Goal: Task Accomplishment & Management: Manage account settings

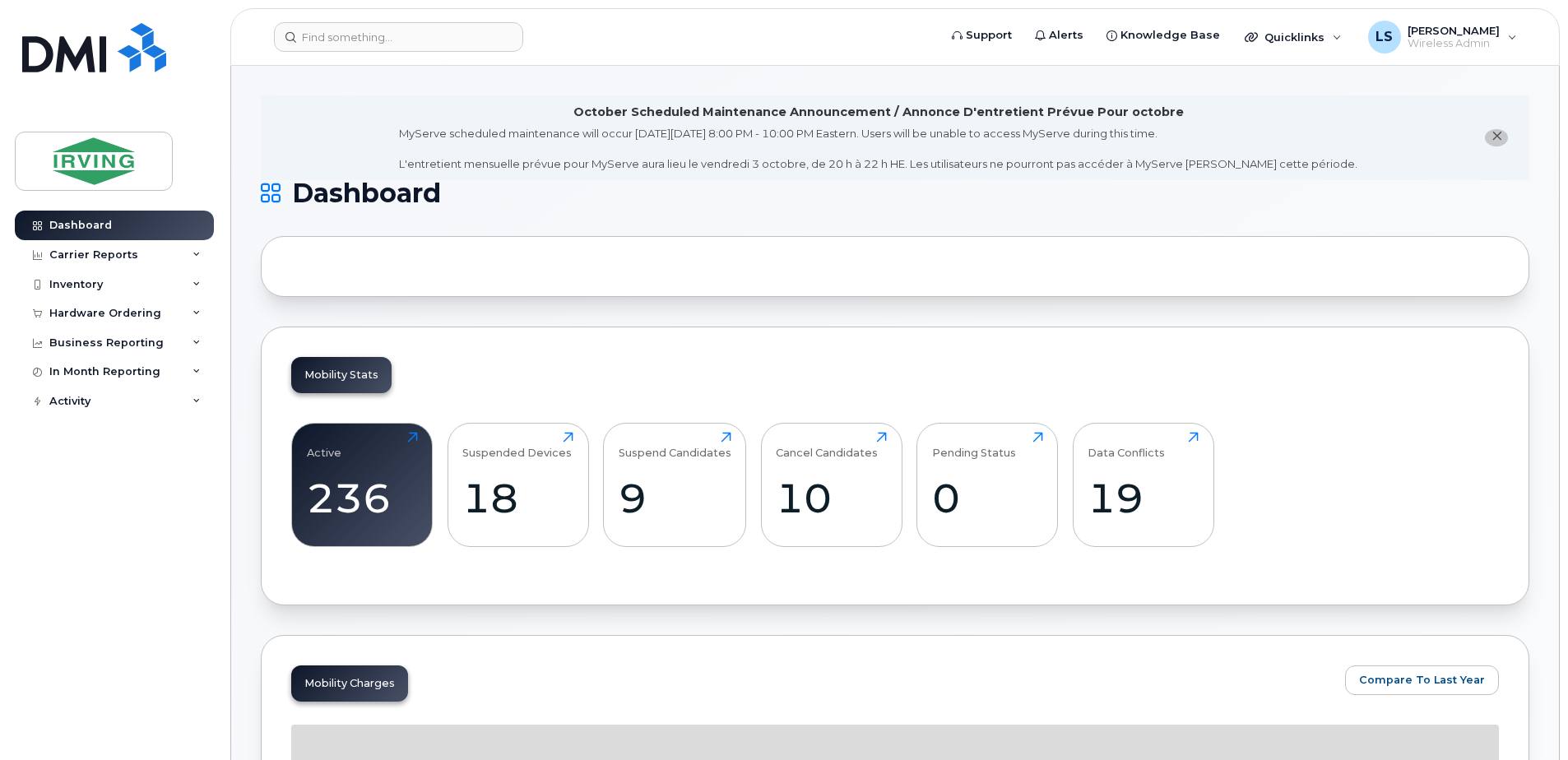
click at [1494, 129] on button "close notification" at bounding box center [1496, 138] width 23 height 17
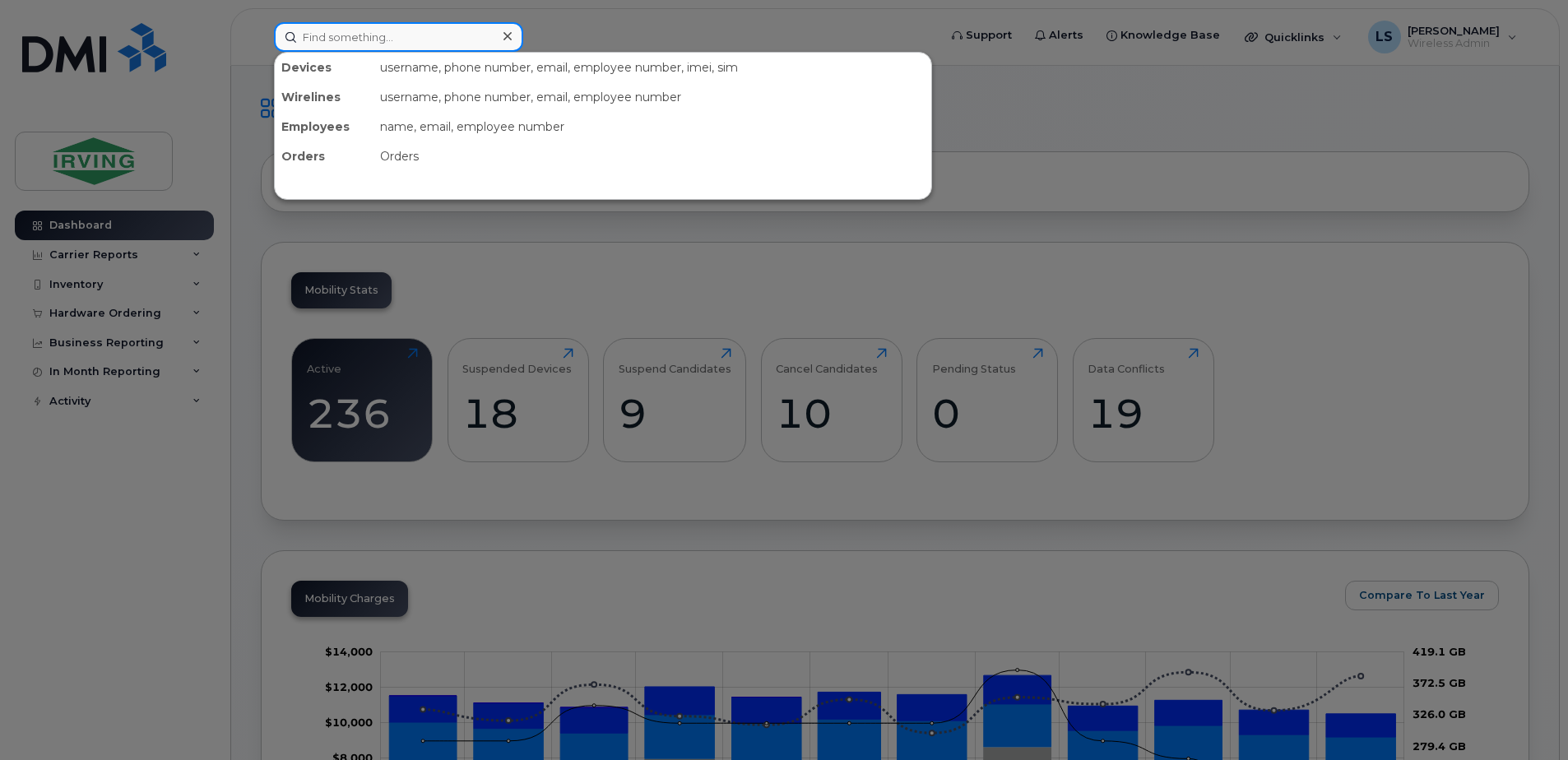
click at [422, 48] on input at bounding box center [399, 37] width 250 height 30
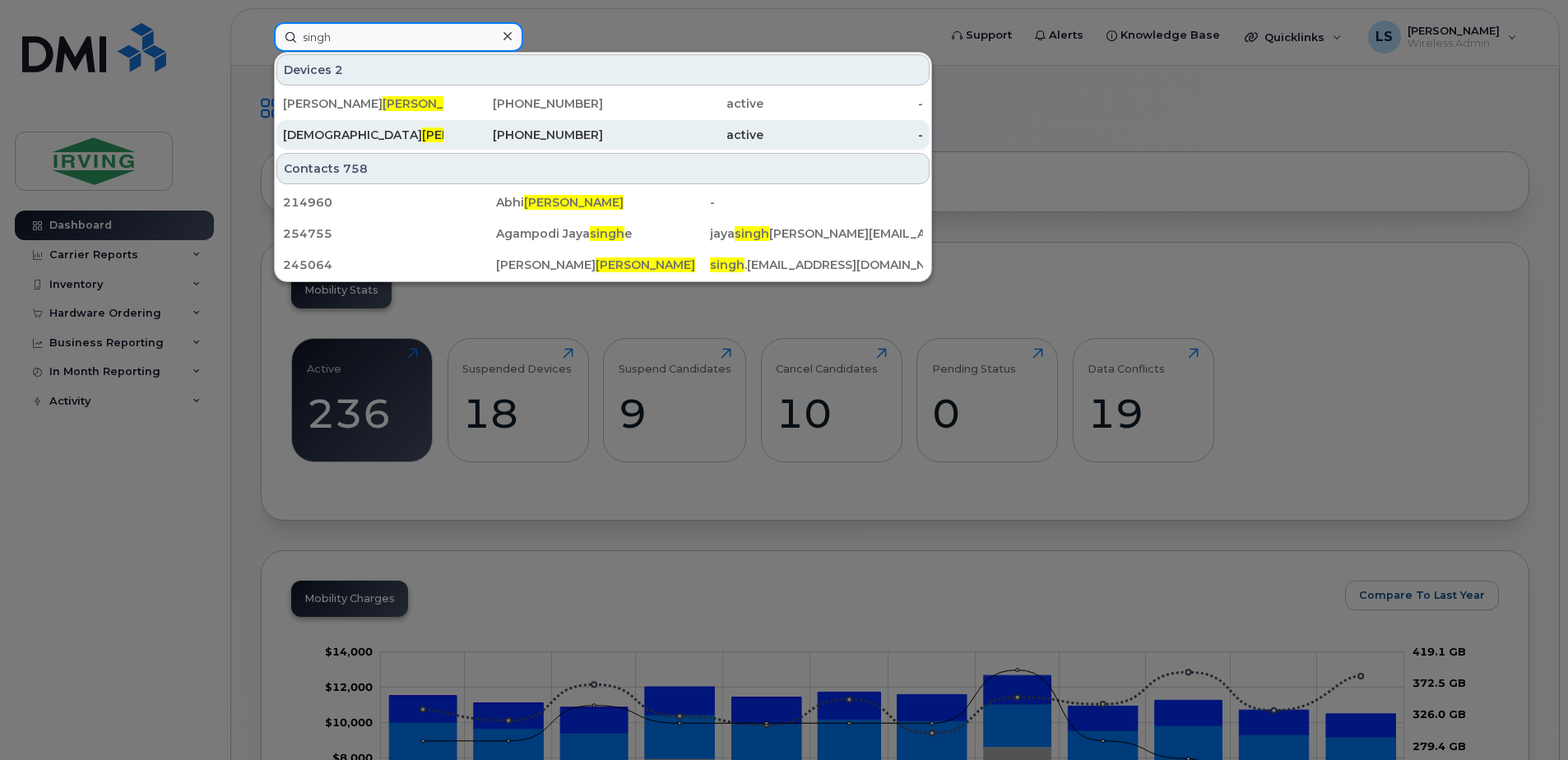
type input "singh"
click at [549, 127] on div "782-409-7038" at bounding box center [523, 134] width 160 height 30
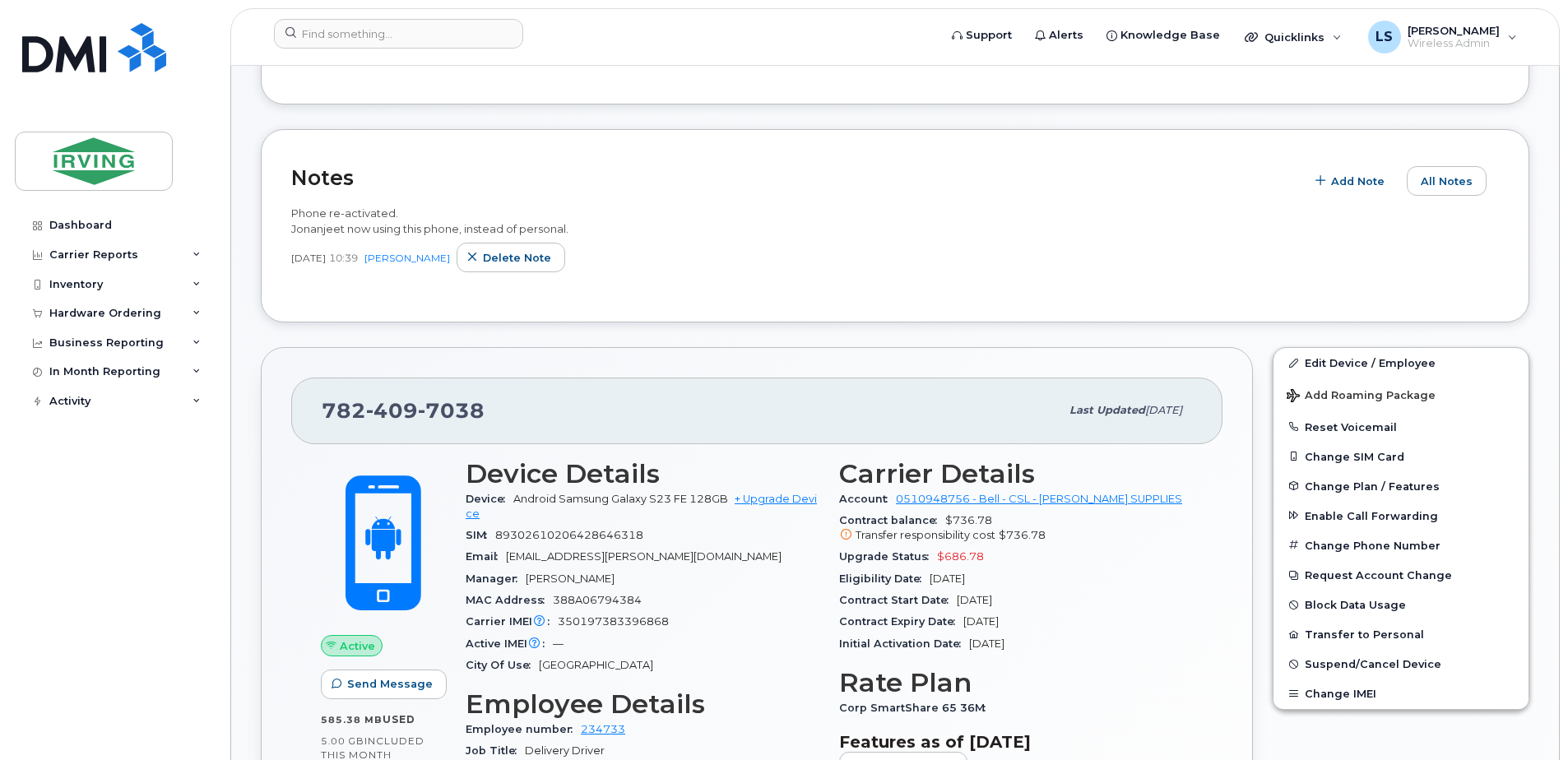
scroll to position [576, 0]
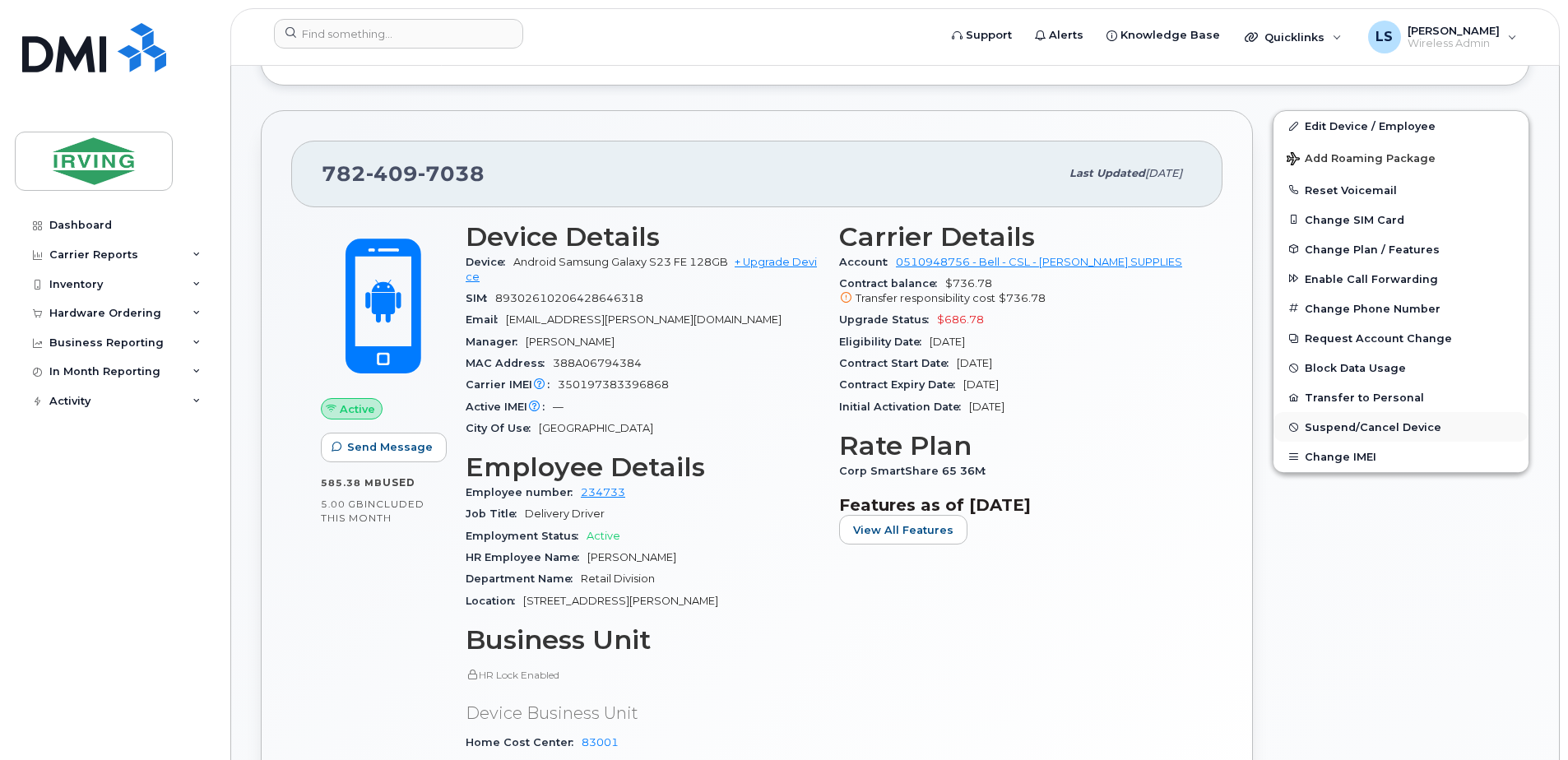
click at [1360, 424] on span "Suspend/Cancel Device" at bounding box center [1373, 427] width 137 height 13
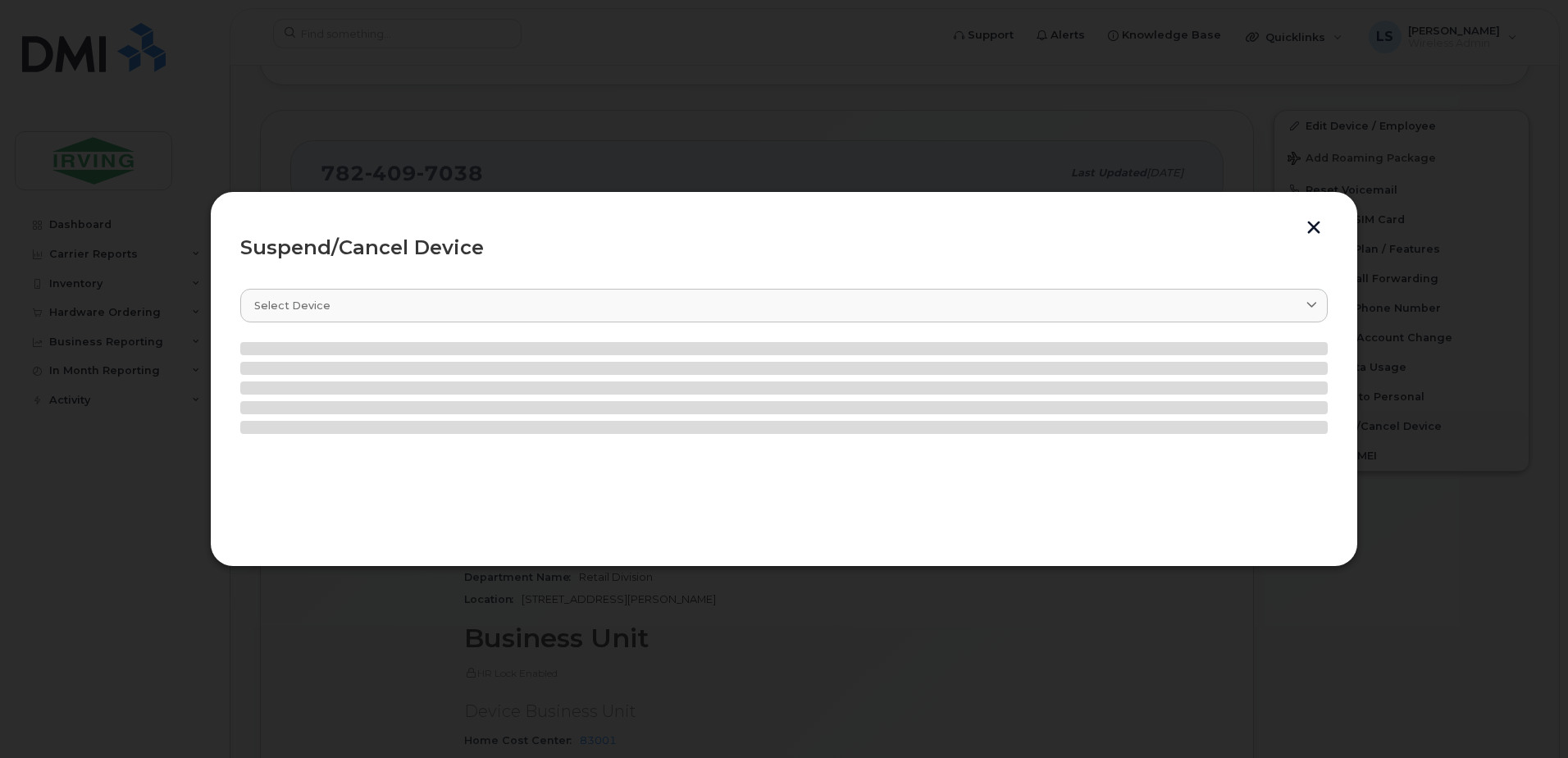
click at [1356, 423] on div "Suspend/Cancel Device Select device Type first three symbols or more" at bounding box center [784, 379] width 1148 height 376
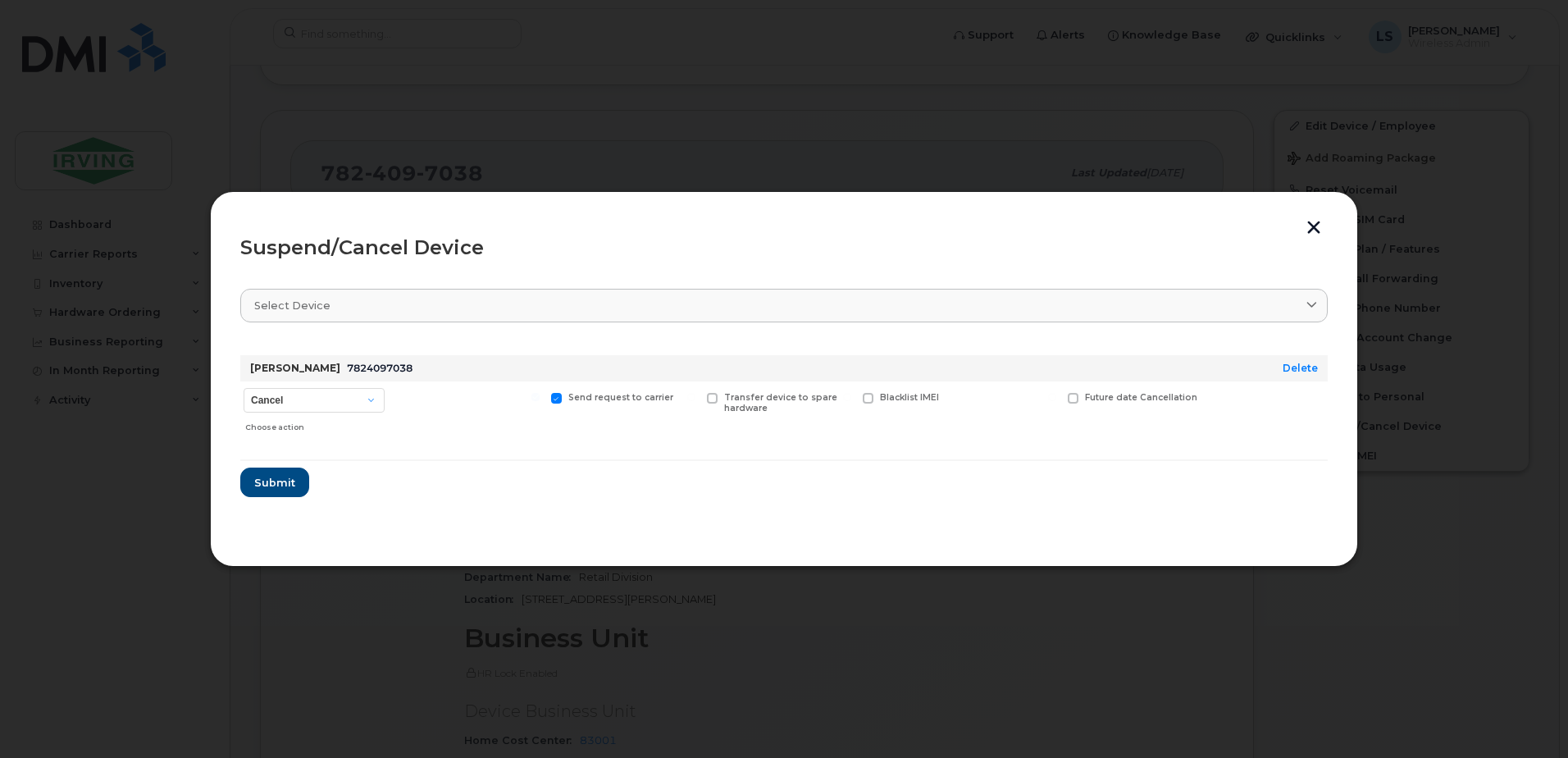
click at [791, 587] on div at bounding box center [784, 379] width 1568 height 758
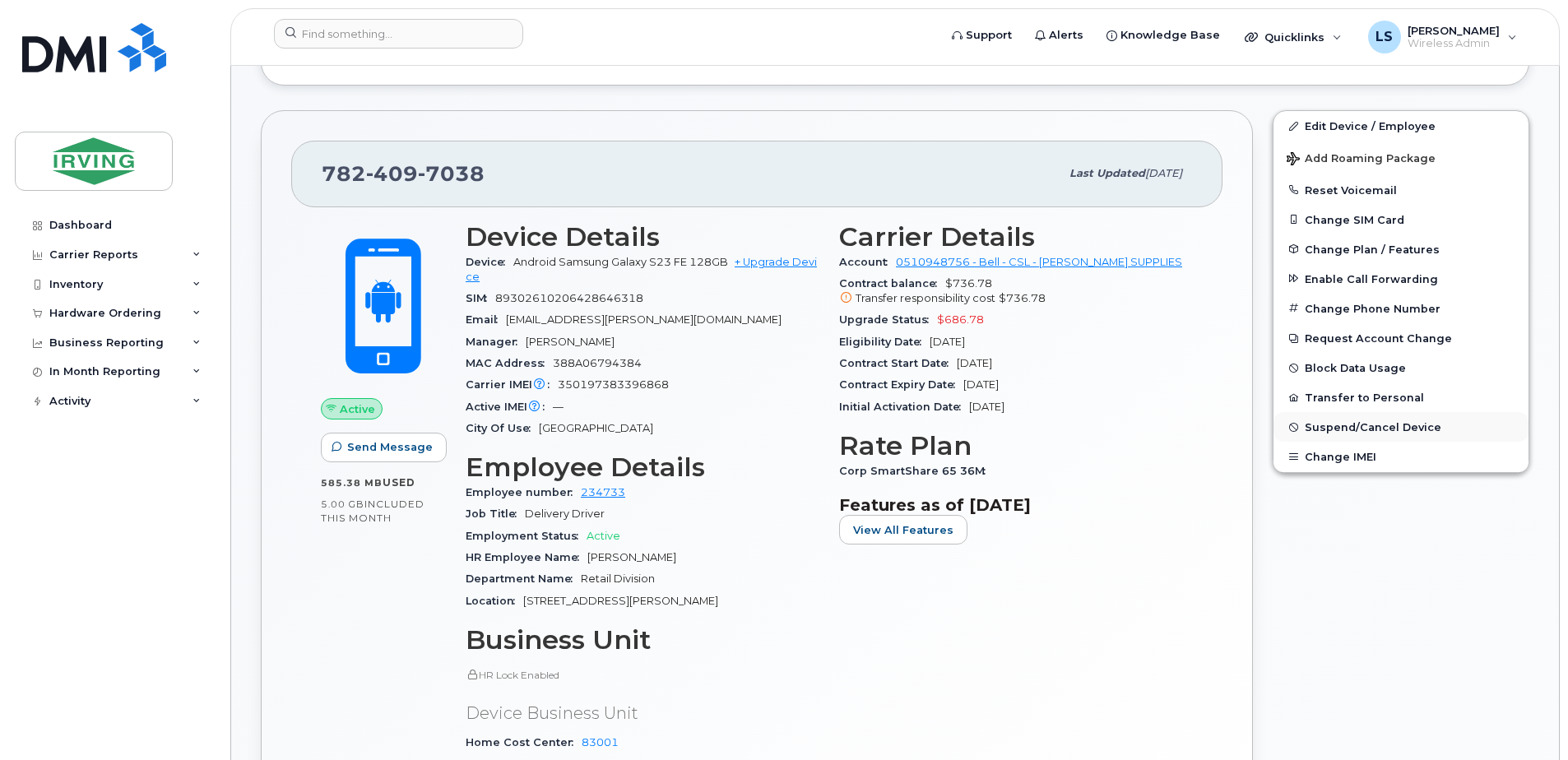
click at [1328, 419] on button "Suspend/Cancel Device" at bounding box center [1401, 426] width 255 height 30
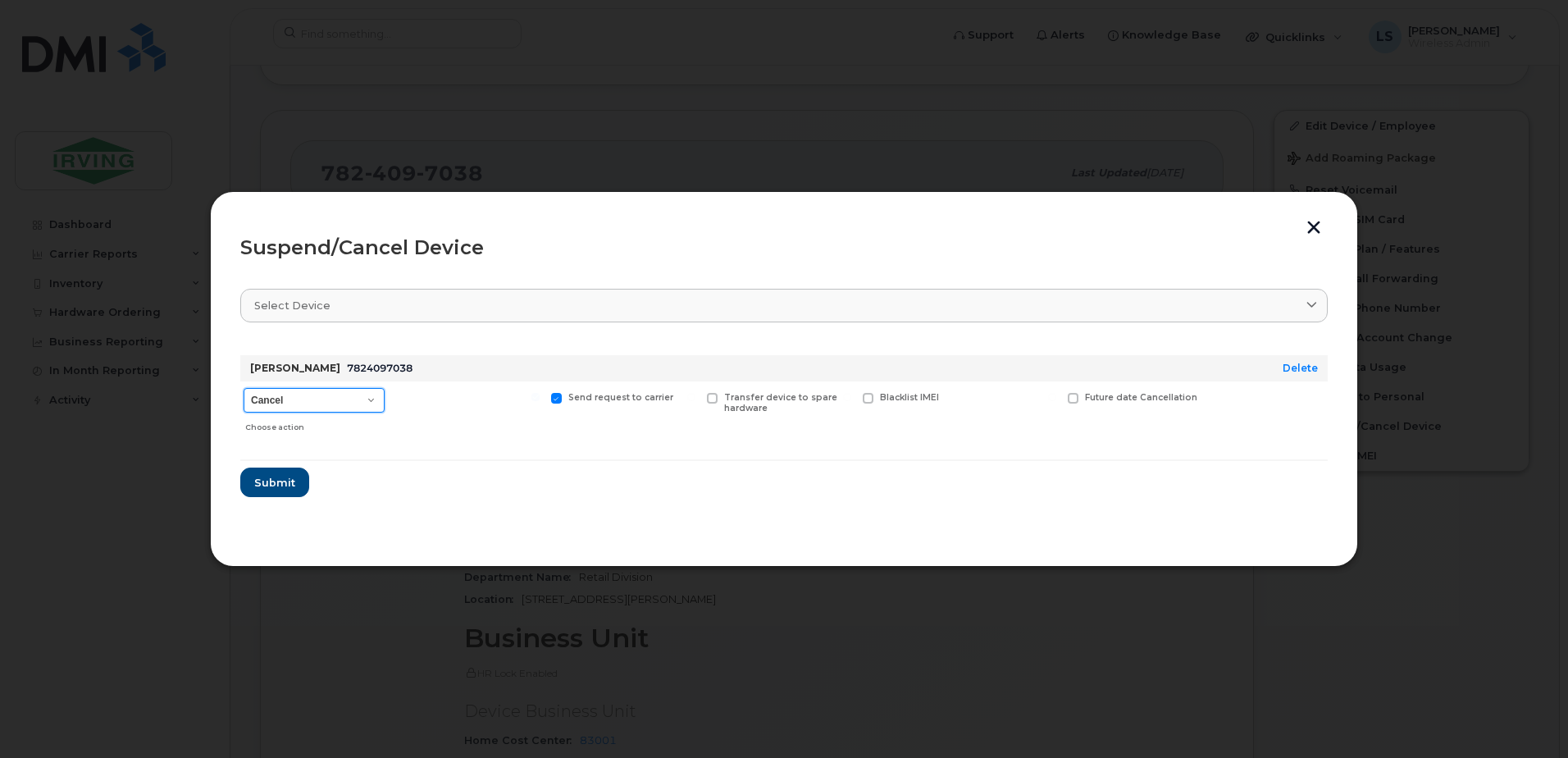
click at [369, 398] on select "Cancel Suspend - Extend Suspension Suspend - Reduced Rate Suspend - Full Rate S…" at bounding box center [314, 400] width 141 height 25
select select "[object Object]"
click at [244, 388] on select "Cancel Suspend - Extend Suspension Suspend - Reduced Rate Suspend - Full Rate S…" at bounding box center [314, 400] width 141 height 25
click at [281, 490] on button "Submit" at bounding box center [273, 482] width 67 height 30
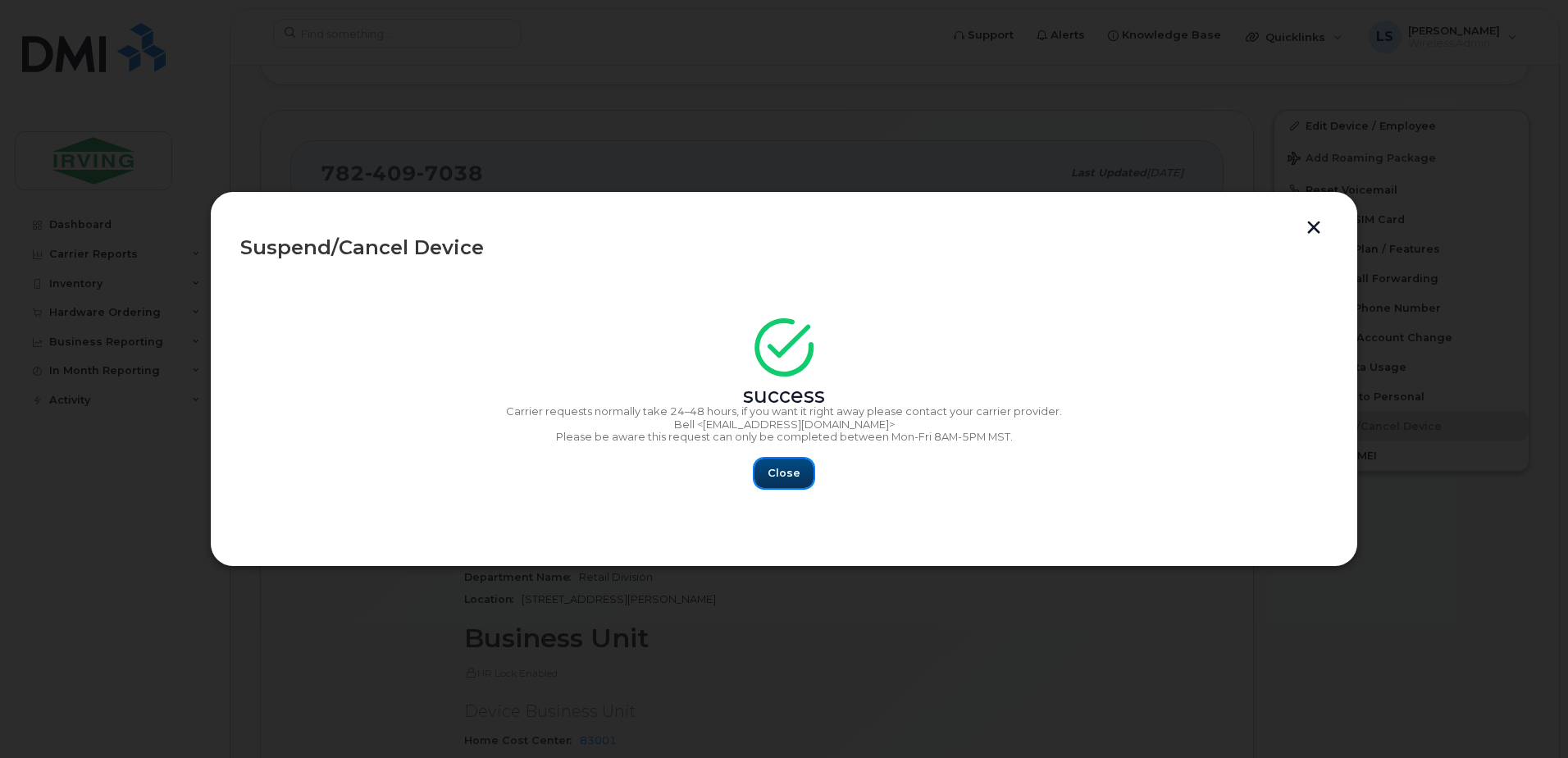
click at [803, 477] on button "Close" at bounding box center [784, 473] width 59 height 30
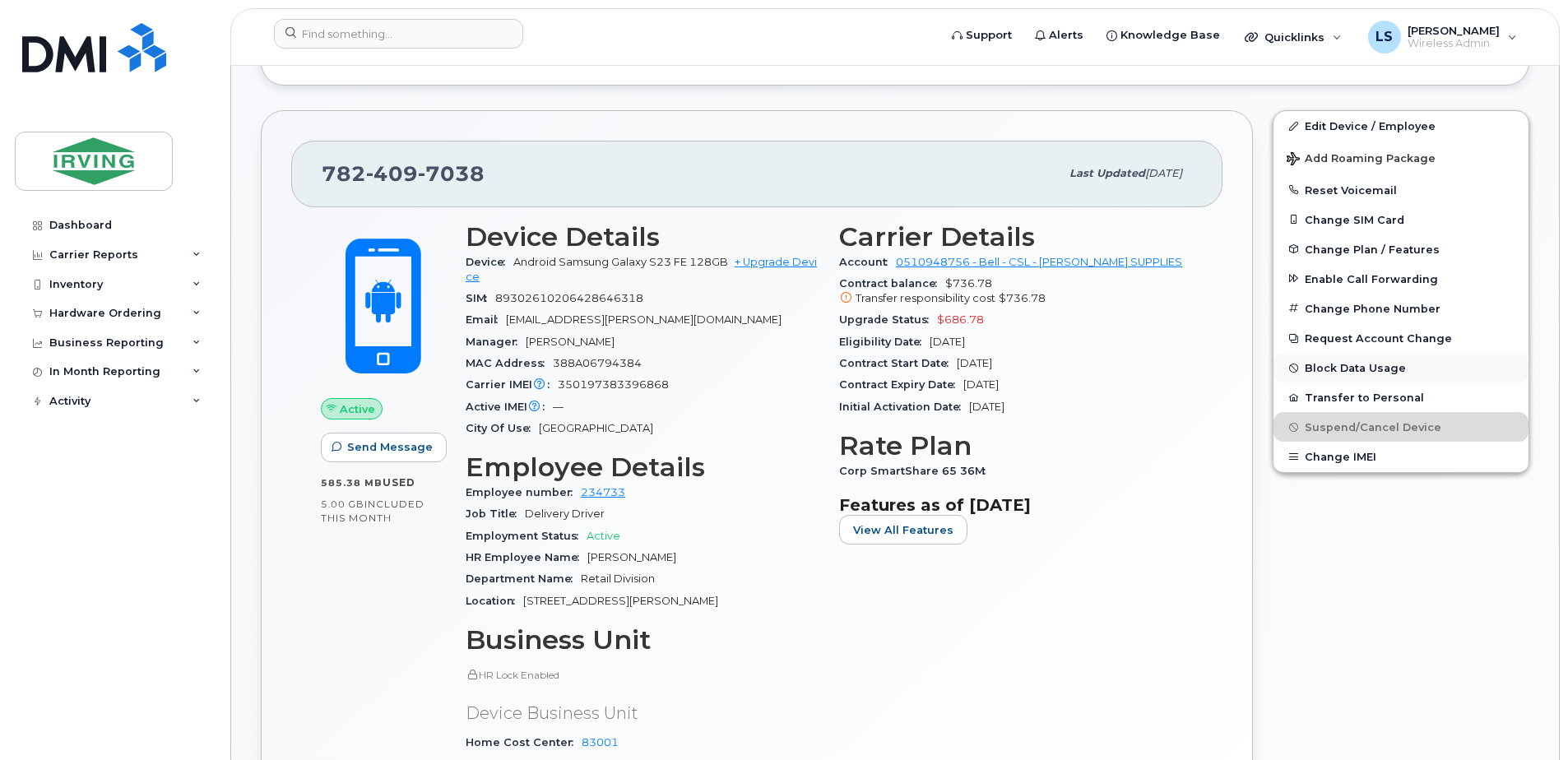
click at [1321, 360] on button "Block Data Usage" at bounding box center [1401, 368] width 255 height 30
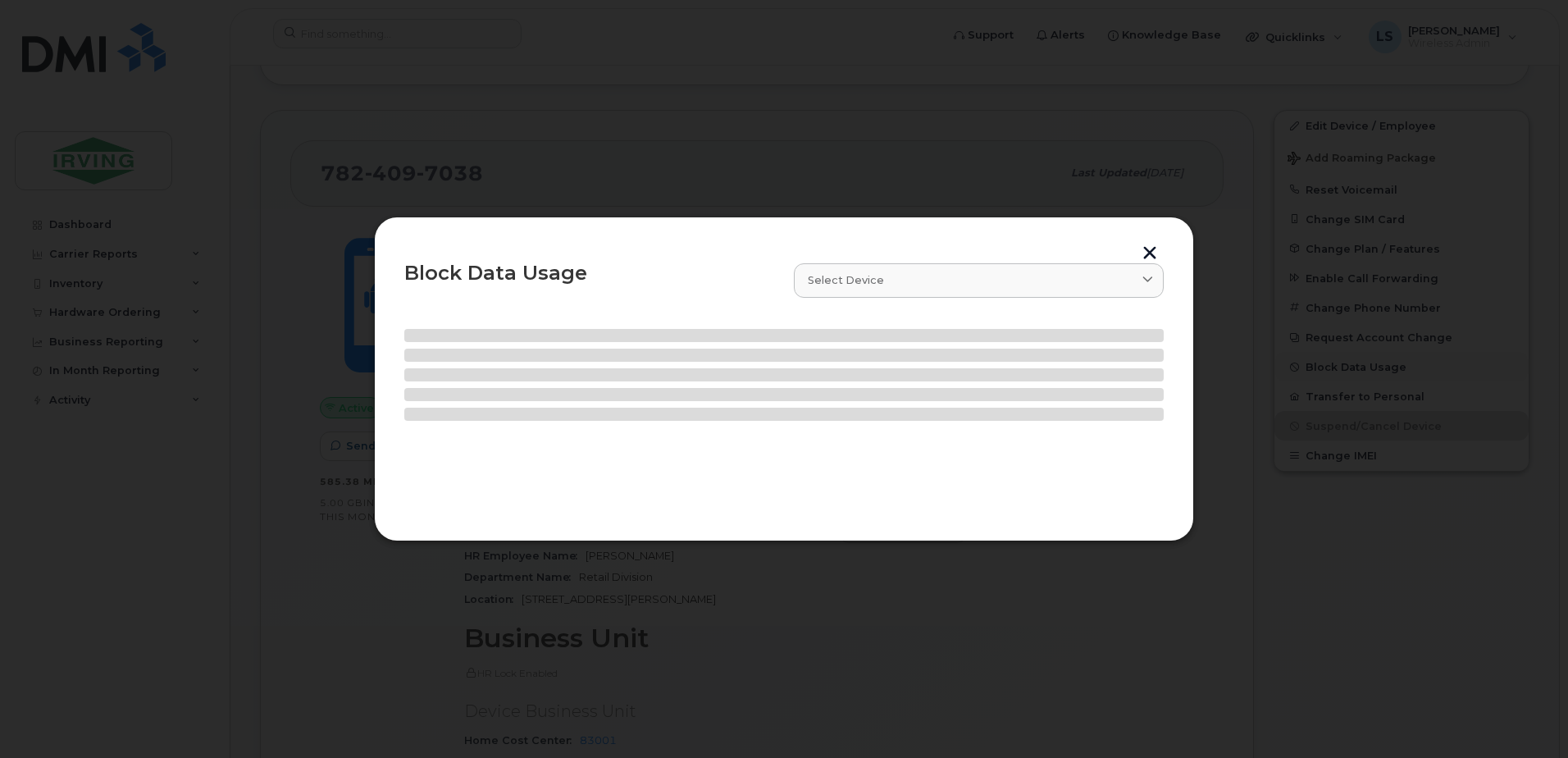
select select
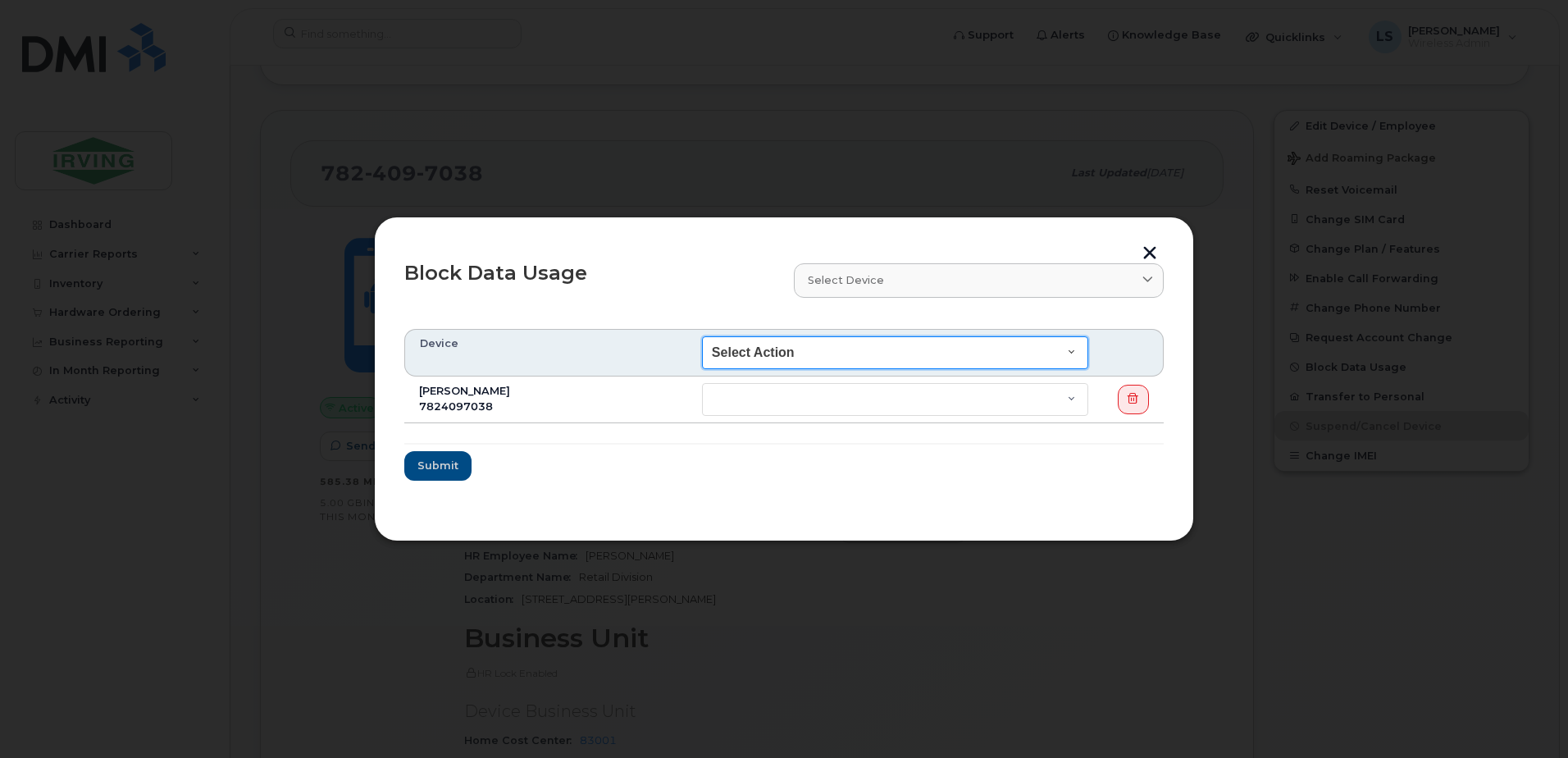
click at [1068, 340] on select "Select Action End of Bill Cycle Indefinitely" at bounding box center [895, 352] width 386 height 33
select select "blocked_indefinitely"
click at [704, 336] on select "Select Action End of Bill Cycle Indefinitely" at bounding box center [895, 352] width 386 height 33
select select "blocked_indefinitely"
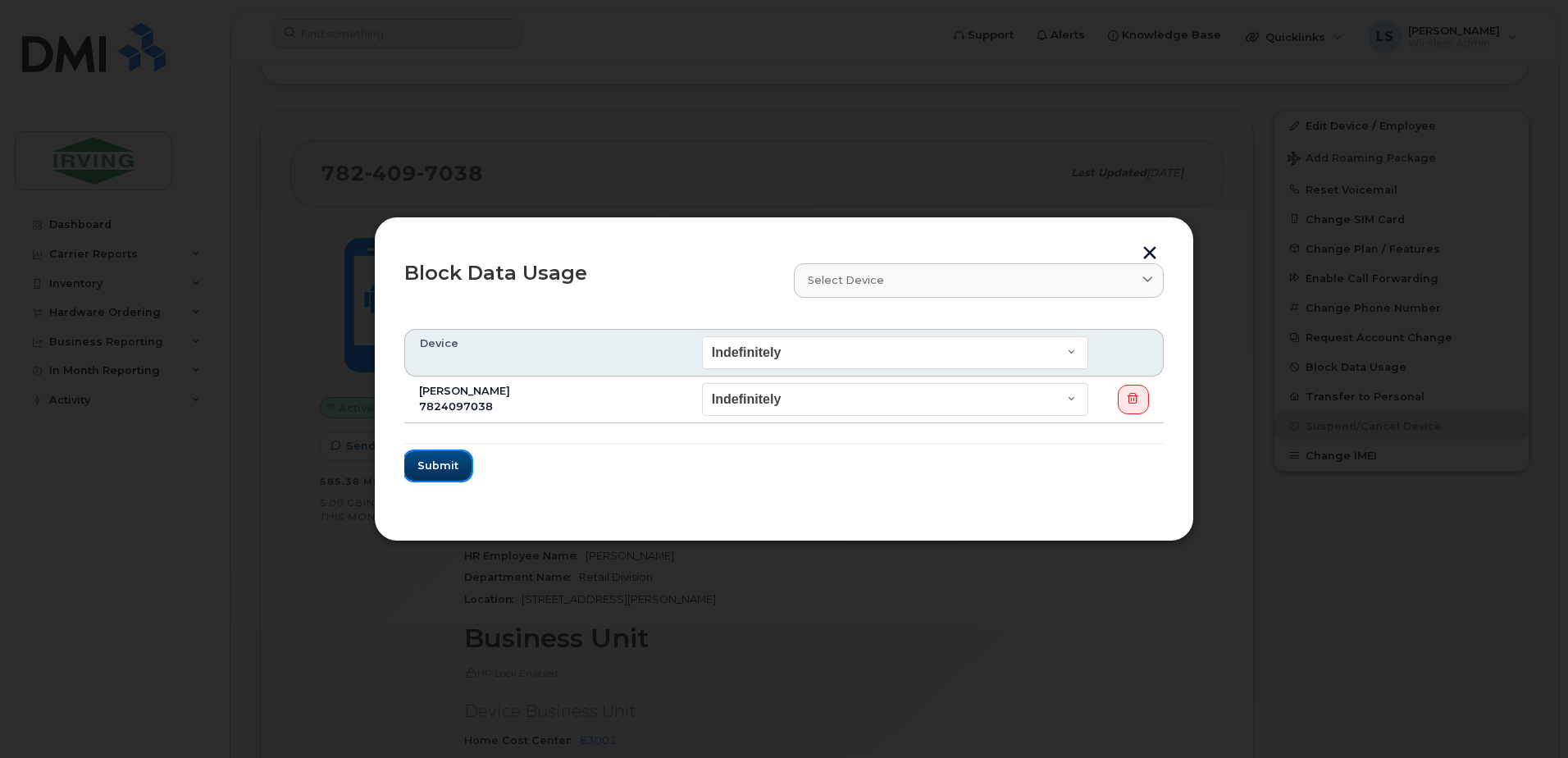
click at [444, 467] on span "Submit" at bounding box center [438, 466] width 41 height 15
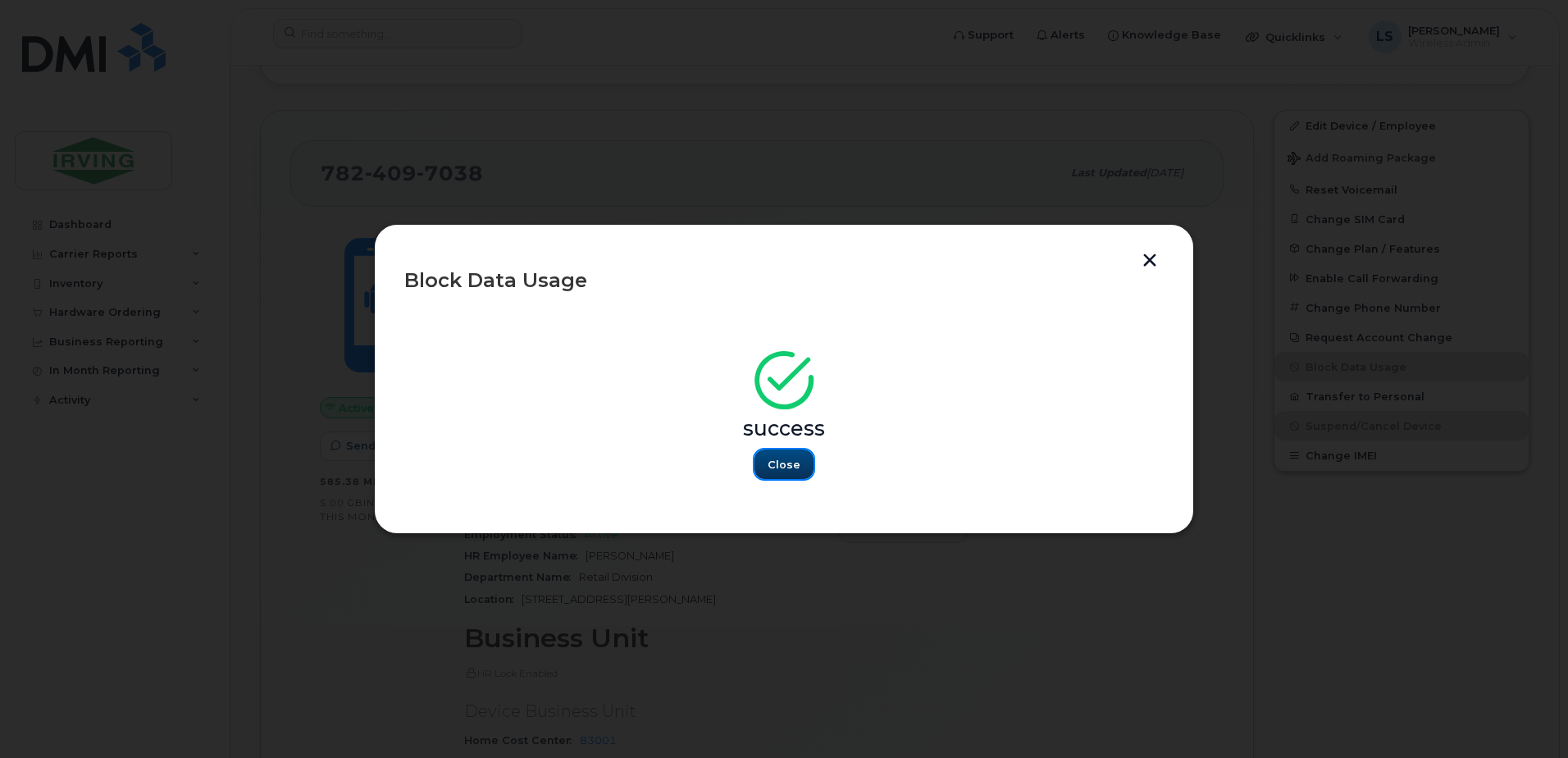
click at [764, 459] on button "Close" at bounding box center [784, 464] width 59 height 30
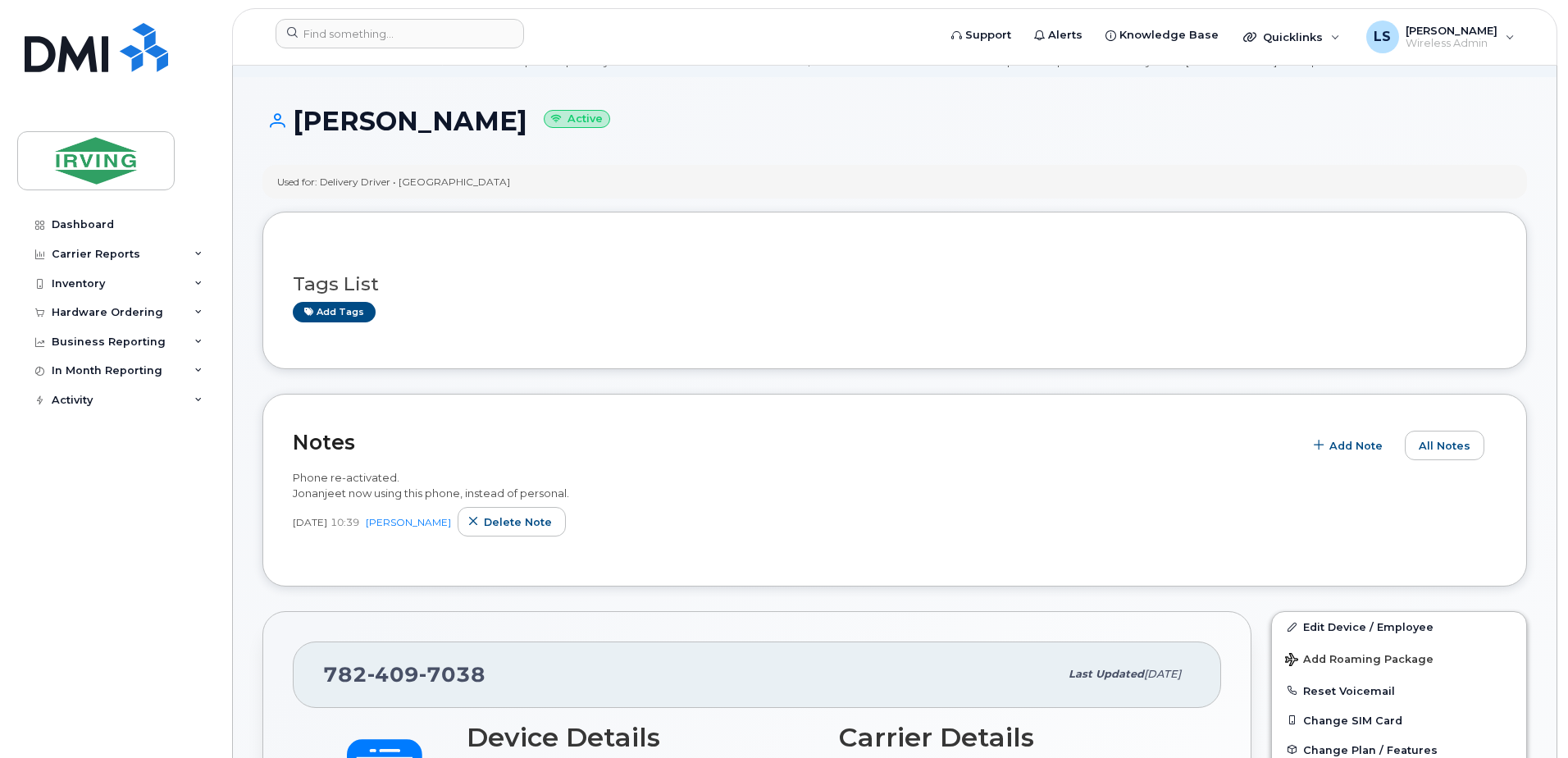
scroll to position [0, 0]
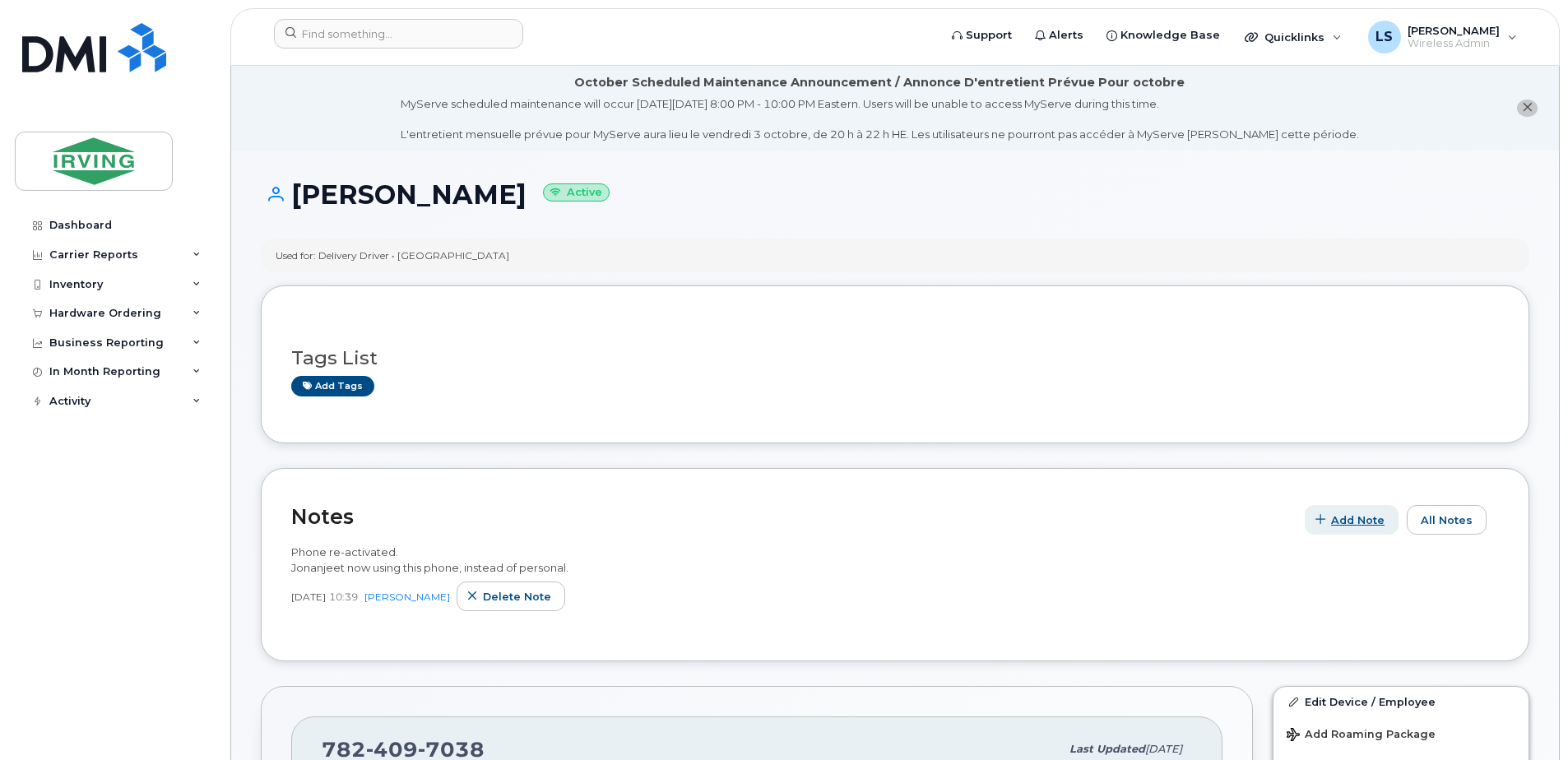
click at [1356, 520] on span "Add Note" at bounding box center [1357, 521] width 53 height 15
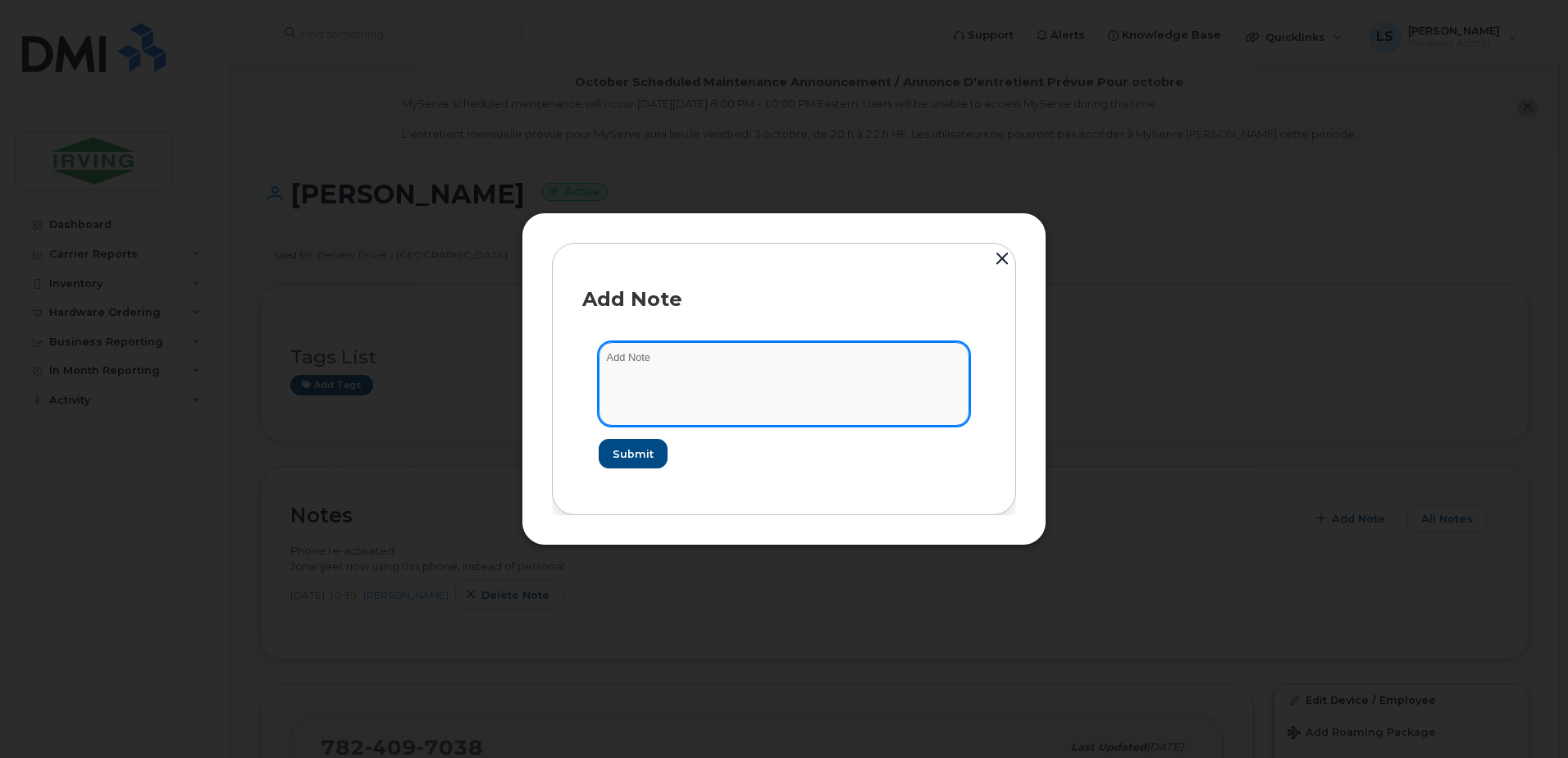
click at [849, 351] on textarea at bounding box center [784, 384] width 371 height 84
click at [809, 362] on textarea at bounding box center [784, 384] width 371 height 84
click at [902, 357] on textarea at bounding box center [784, 384] width 371 height 84
paste textarea "From: HR <HR@Chandlersales.com> Sent: September 26, 2025 4:04 PM To: Soucy, Lis…"
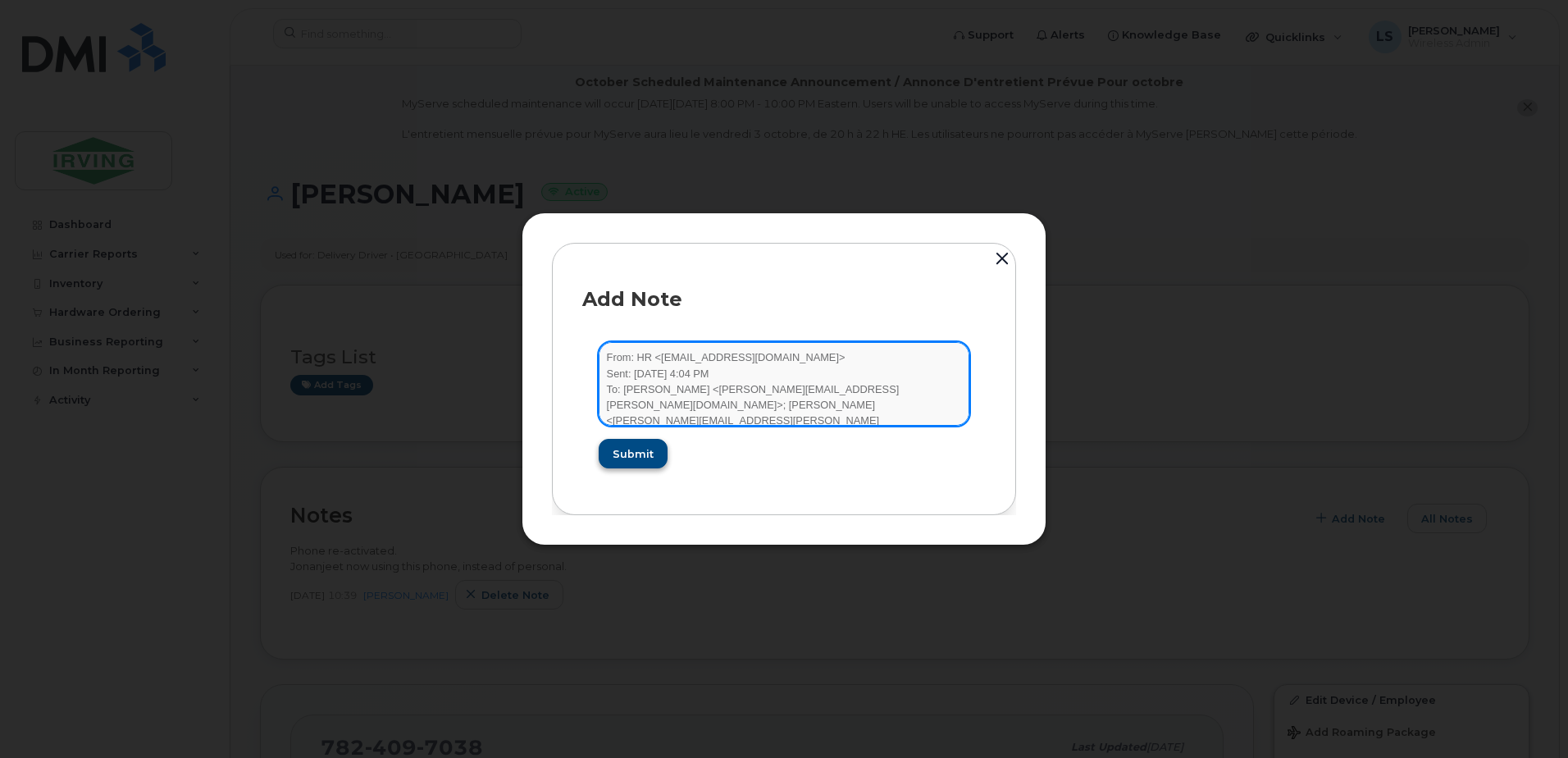
type textarea "From: HR <HR@Chandlersales.com> Sent: September 26, 2025 4:04 PM To: Soucy, Lis…"
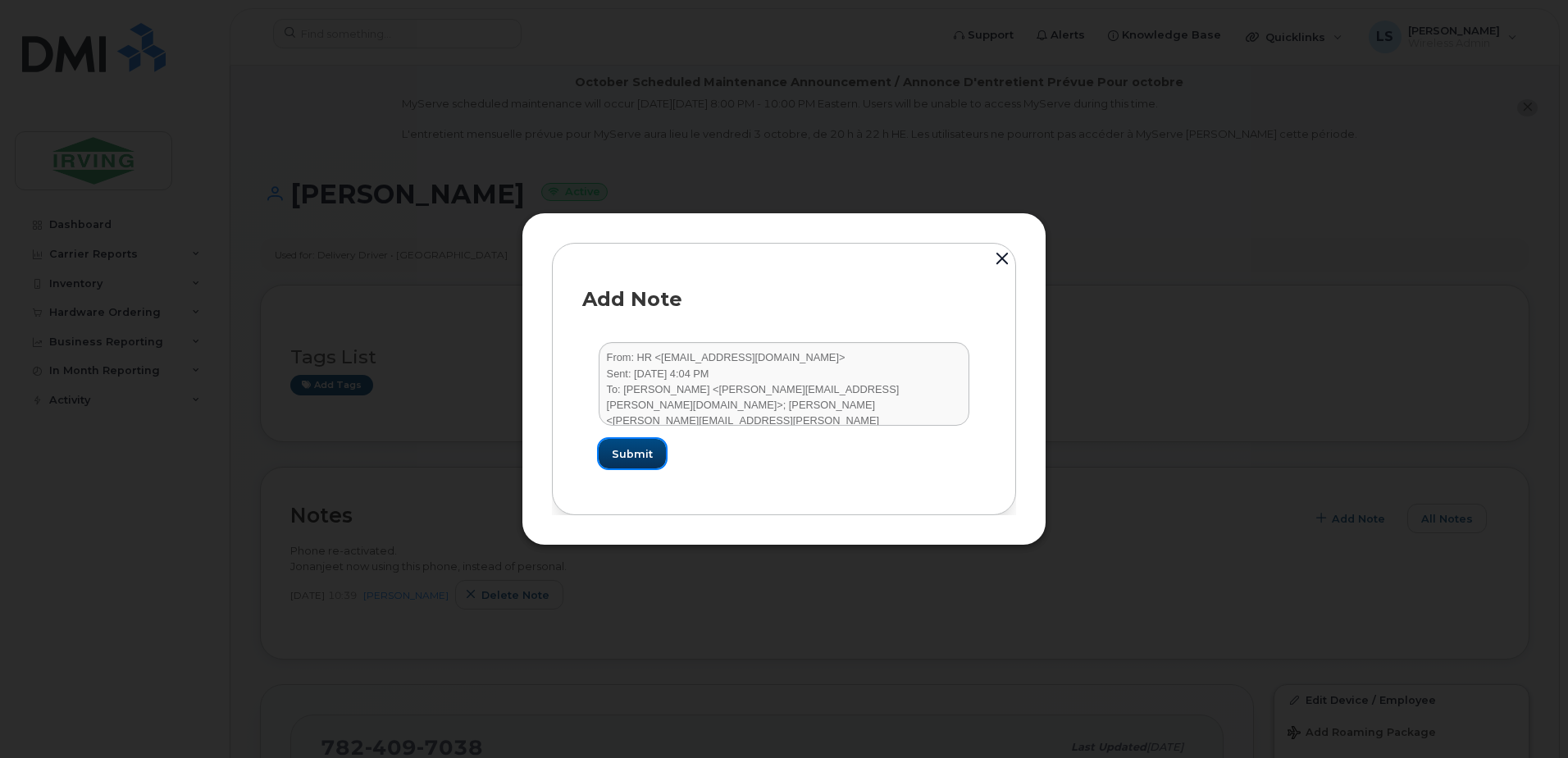
click at [648, 448] on span "Submit" at bounding box center [632, 454] width 41 height 15
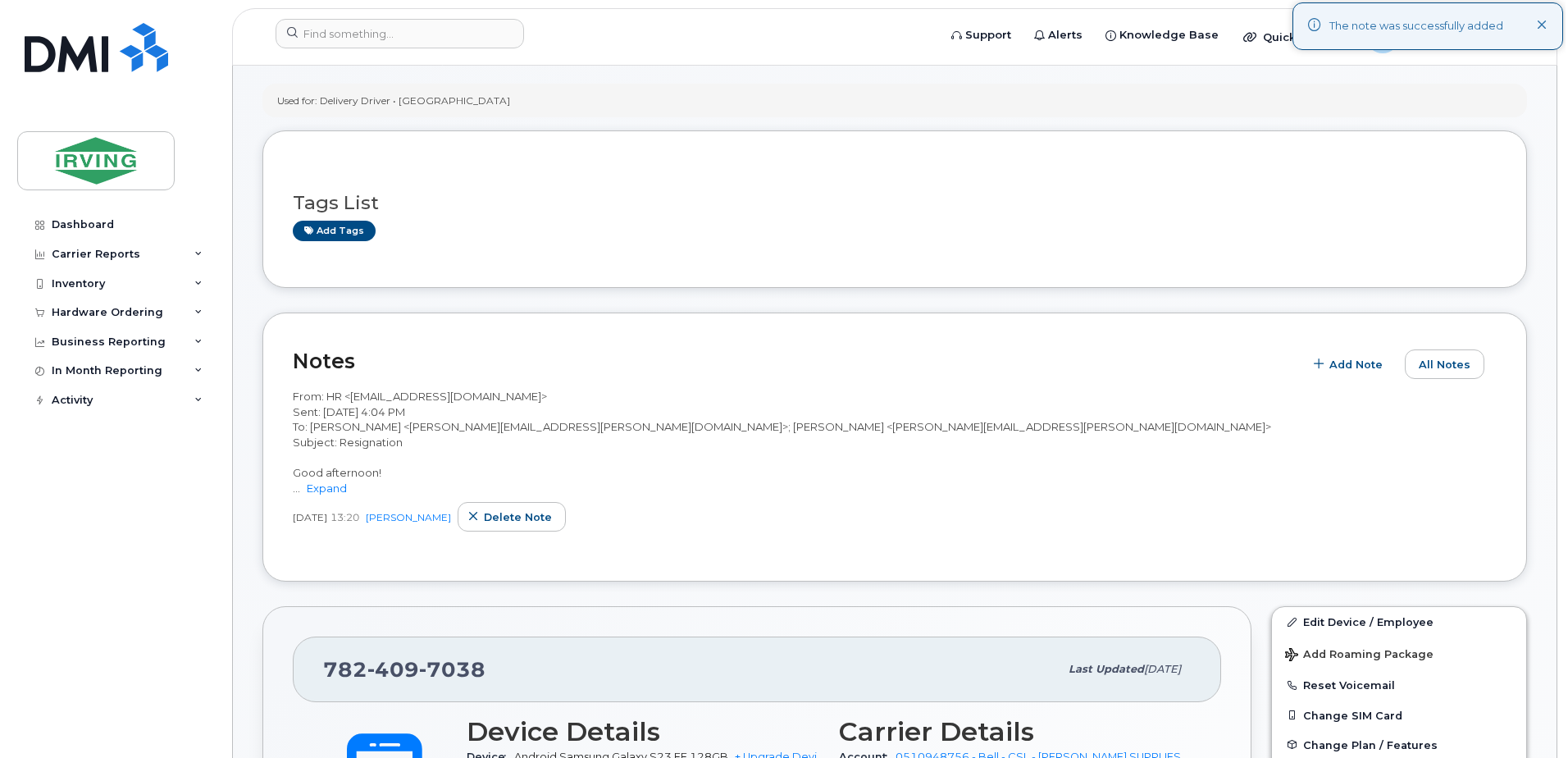
scroll to position [191, 0]
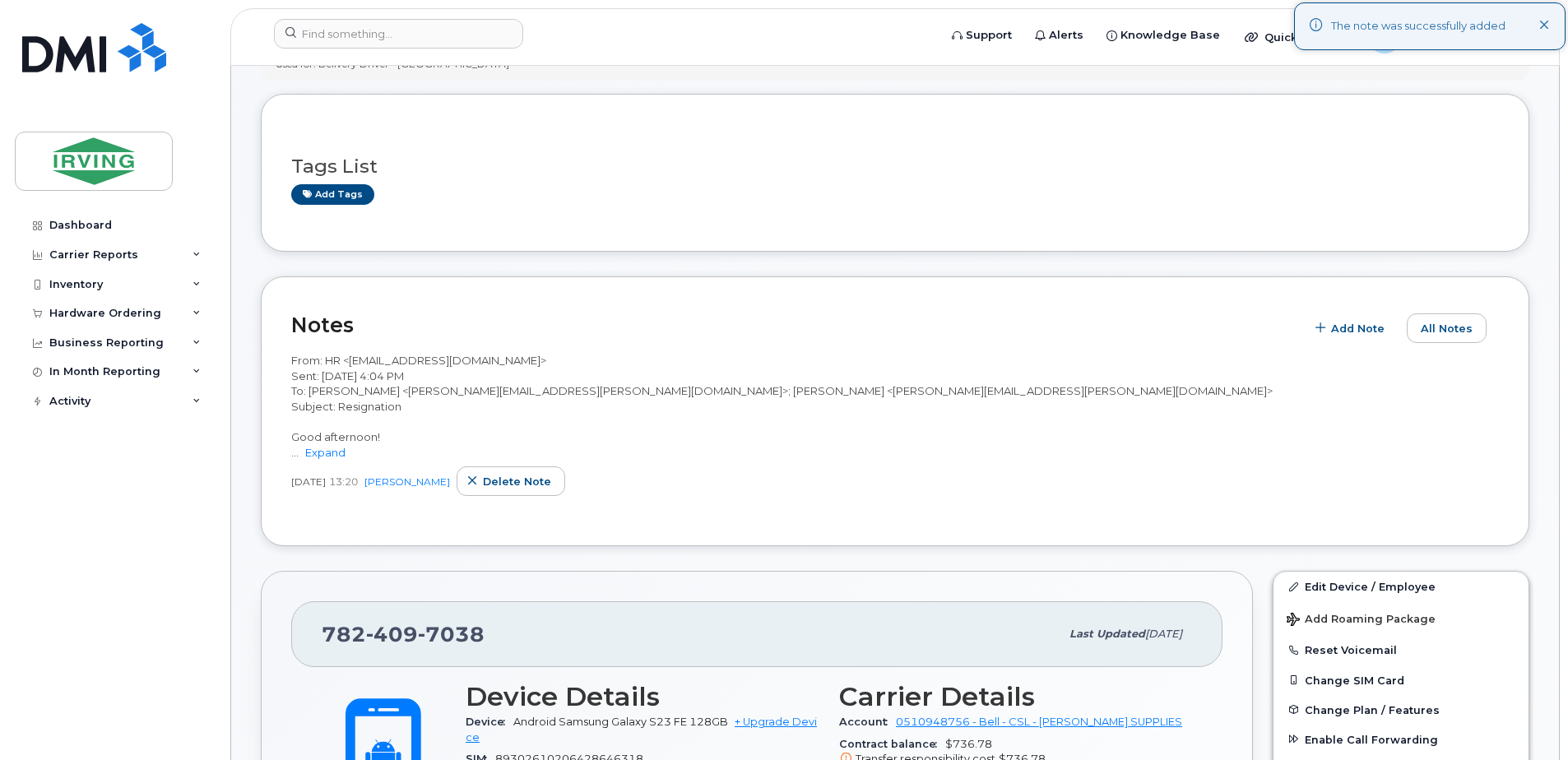
click at [858, 388] on div "From: HR <HR@Chandlersales.com> Sent: September 26, 2025 4:04 PM To: Soucy, Lis…" at bounding box center [895, 407] width 1207 height 107
click at [818, 404] on div "From: HR <HR@Chandlersales.com> Sent: September 26, 2025 4:04 PM To: Soucy, Lis…" at bounding box center [895, 407] width 1207 height 107
click at [837, 384] on div "From: HR <HR@Chandlersales.com> Sent: September 26, 2025 4:04 PM To: Soucy, Lis…" at bounding box center [895, 407] width 1207 height 107
click at [1456, 316] on button "All Notes" at bounding box center [1447, 328] width 80 height 30
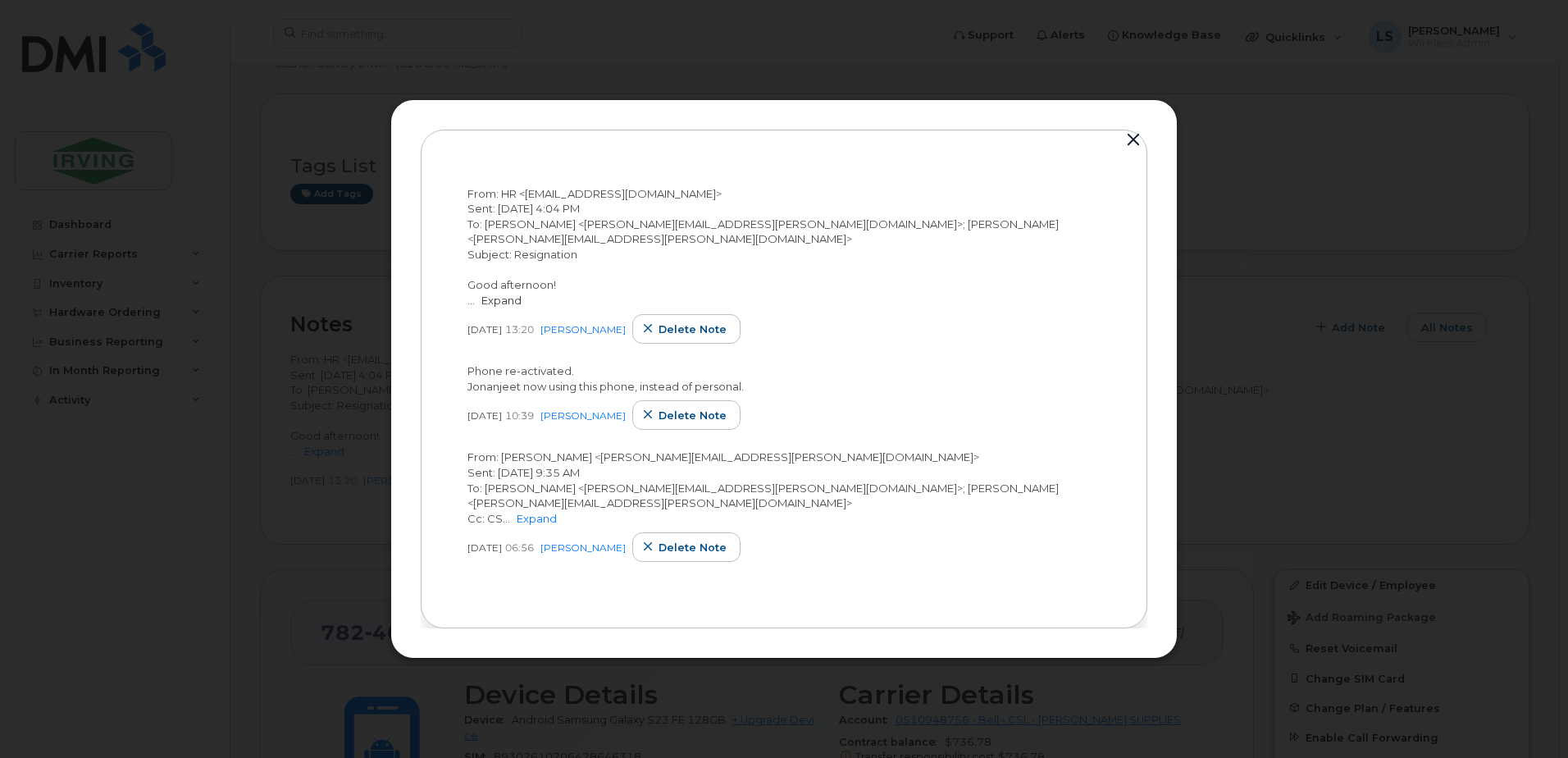
click at [508, 294] on link "Expand" at bounding box center [501, 301] width 40 height 14
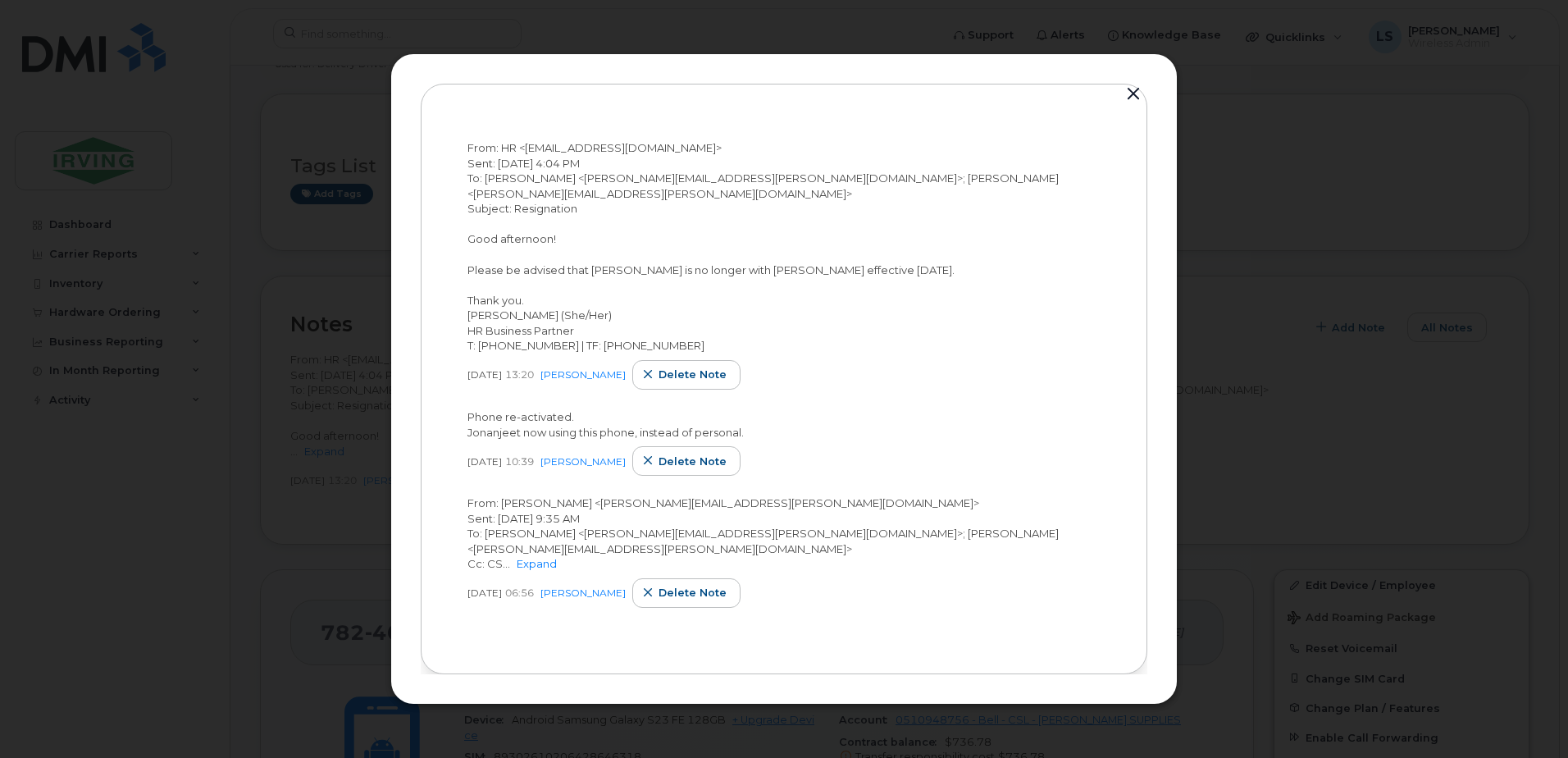
click at [1019, 177] on div "From: HR <HR@Chandlersales.com> Sent: September 26, 2025 4:04 PM To: Soucy, Lis…" at bounding box center [784, 247] width 633 height 213
click at [1002, 181] on span "From: HR <HR@Chandlersales.com> Sent: September 26, 2025 4:04 PM To: Soucy, Lis…" at bounding box center [763, 246] width 592 height 211
click at [1005, 180] on div "From: HR <HR@Chandlersales.com> Sent: September 26, 2025 4:04 PM To: Soucy, Lis…" at bounding box center [784, 247] width 633 height 213
click at [1003, 187] on div "From: HR <HR@Chandlersales.com> Sent: September 26, 2025 4:04 PM To: Soucy, Lis…" at bounding box center [784, 247] width 633 height 213
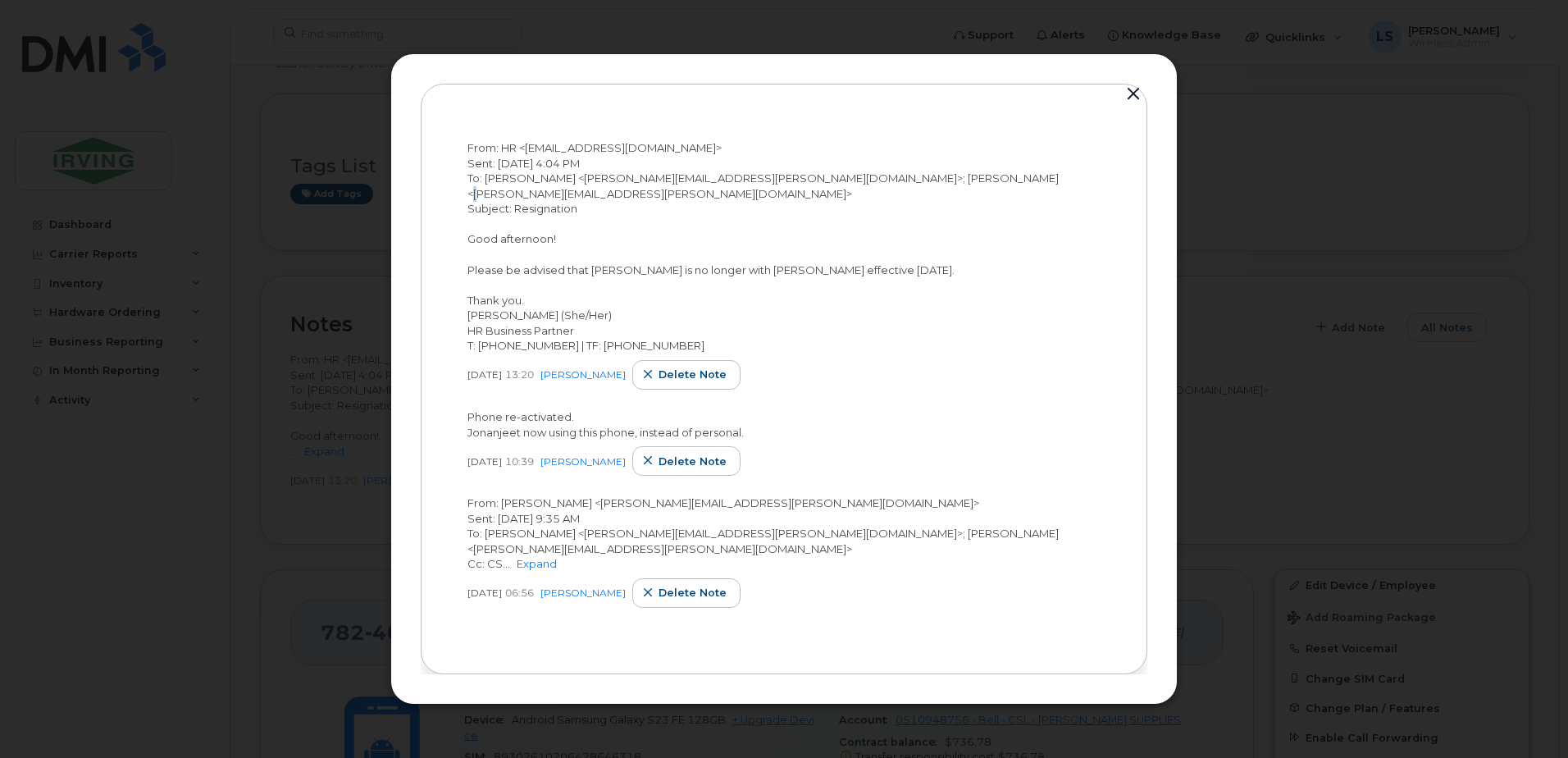
drag, startPoint x: 962, startPoint y: 184, endPoint x: 964, endPoint y: 174, distance: 10.2
click at [964, 174] on div "From: HR <HR@Chandlersales.com> Sent: September 26, 2025 4:04 PM To: Soucy, Lis…" at bounding box center [784, 247] width 633 height 213
click at [964, 174] on span "From: HR <HR@Chandlersales.com> Sent: September 26, 2025 4:04 PM To: Soucy, Lis…" at bounding box center [763, 246] width 592 height 211
click at [1013, 170] on div "From: HR <HR@Chandlersales.com> Sent: September 26, 2025 4:04 PM To: Soucy, Lis…" at bounding box center [784, 247] width 633 height 213
drag, startPoint x: 511, startPoint y: 158, endPoint x: 1015, endPoint y: 303, distance: 524.4
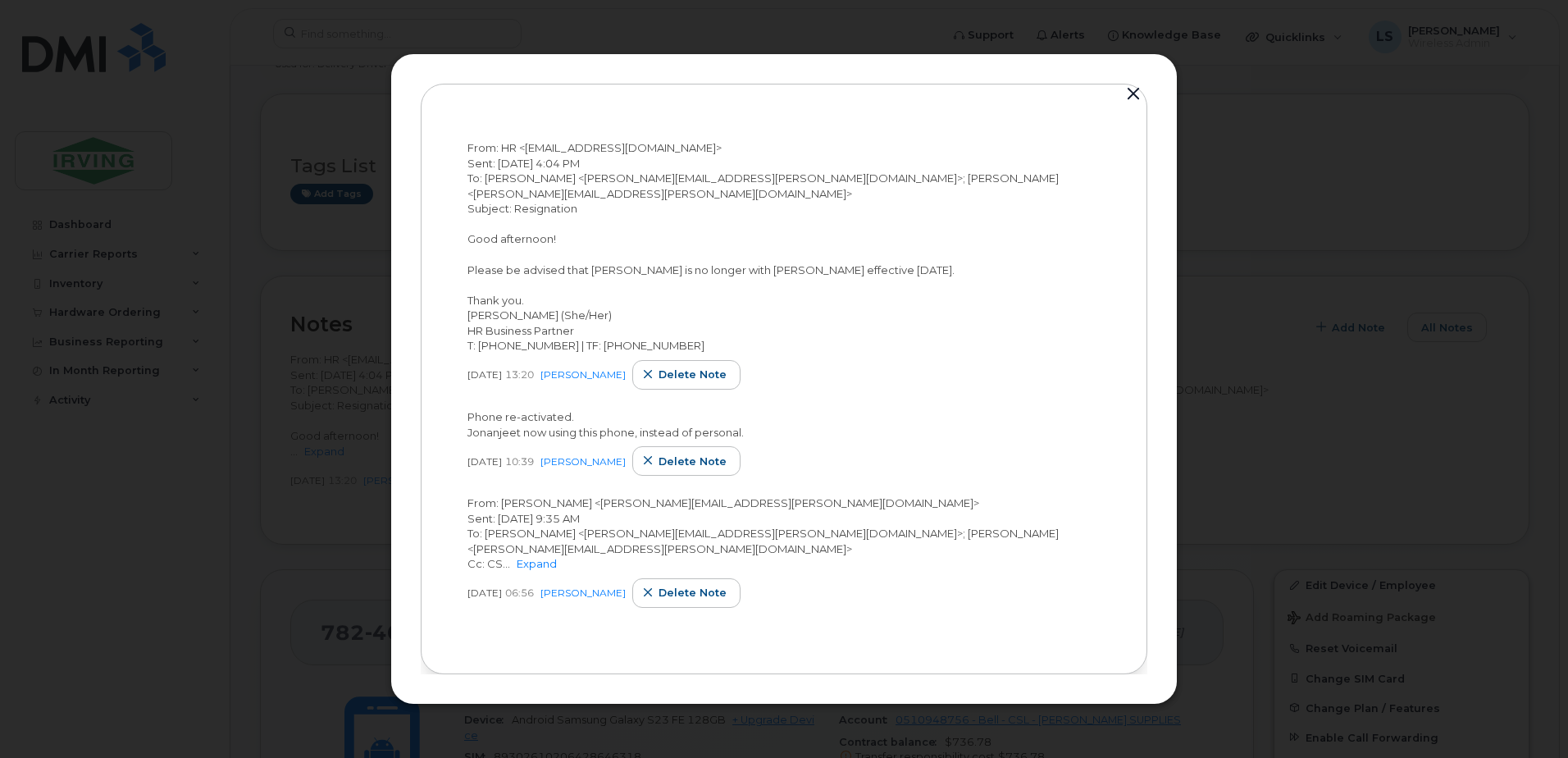
click at [1015, 303] on div "From: HR <HR@Chandlersales.com> Sent: September 26, 2025 4:04 PM To: Soucy, Lis…" at bounding box center [784, 247] width 633 height 213
drag, startPoint x: 665, startPoint y: 361, endPoint x: 864, endPoint y: 50, distance: 369.2
click at [665, 367] on span "Delete note" at bounding box center [693, 374] width 68 height 15
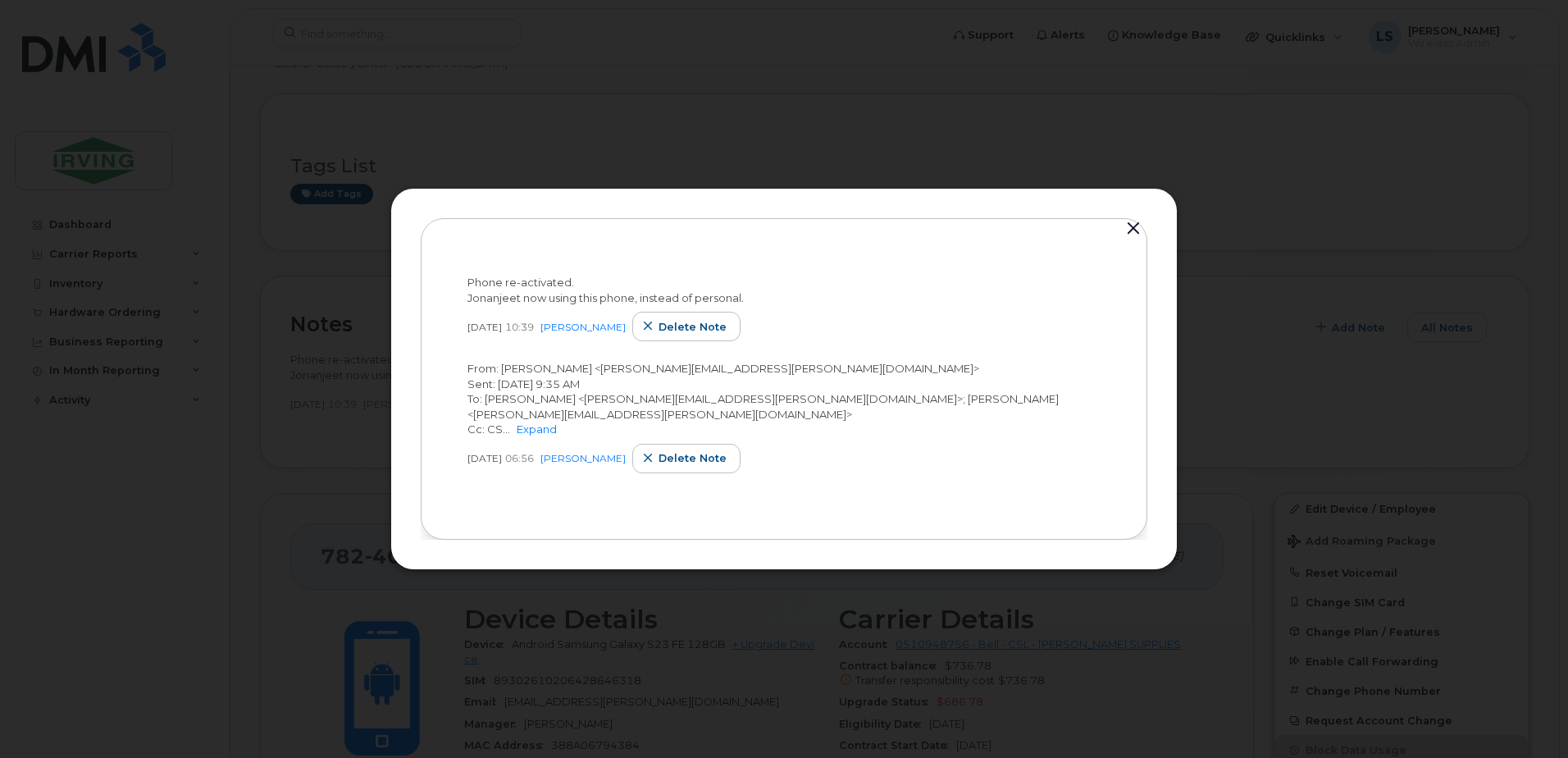
click at [1138, 220] on button "button" at bounding box center [1133, 229] width 25 height 23
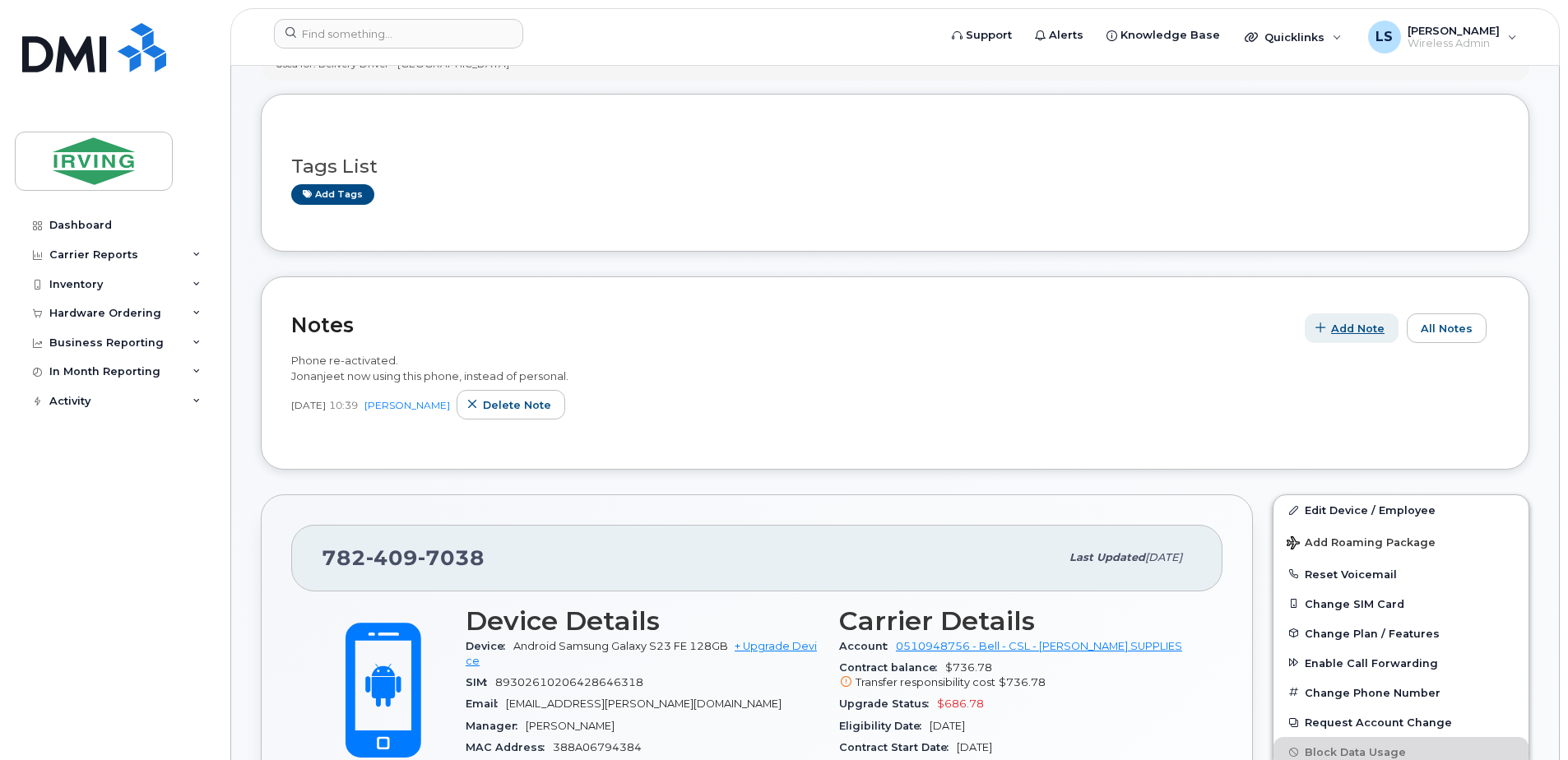
click at [1343, 335] on span "Add Note" at bounding box center [1357, 329] width 53 height 15
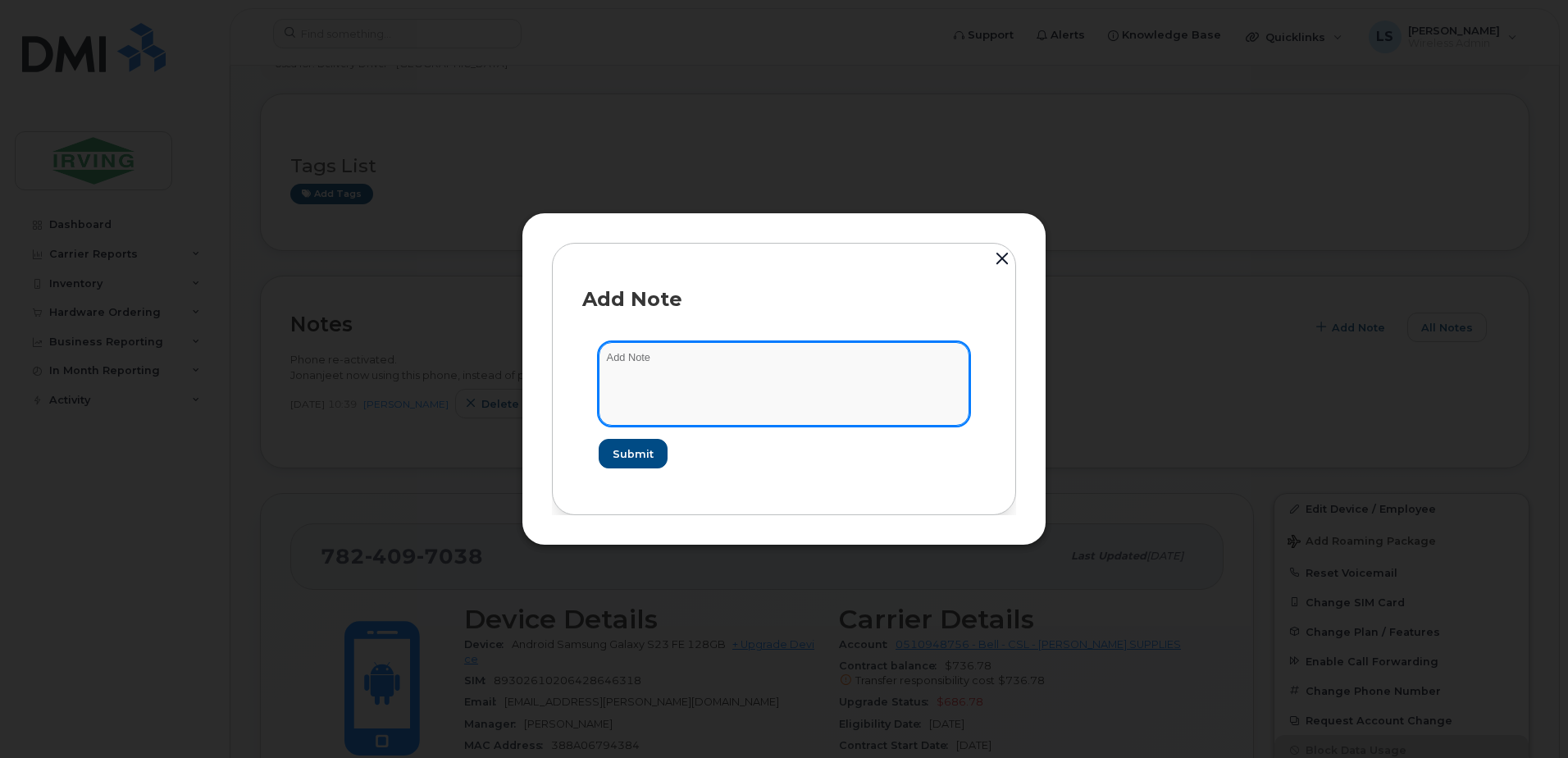
click at [941, 348] on textarea at bounding box center [784, 384] width 371 height 84
paste textarea "From: HR <HR@Chandlersales.com> Sent: September 26, 2025 4:04 PM Subject: Resig…"
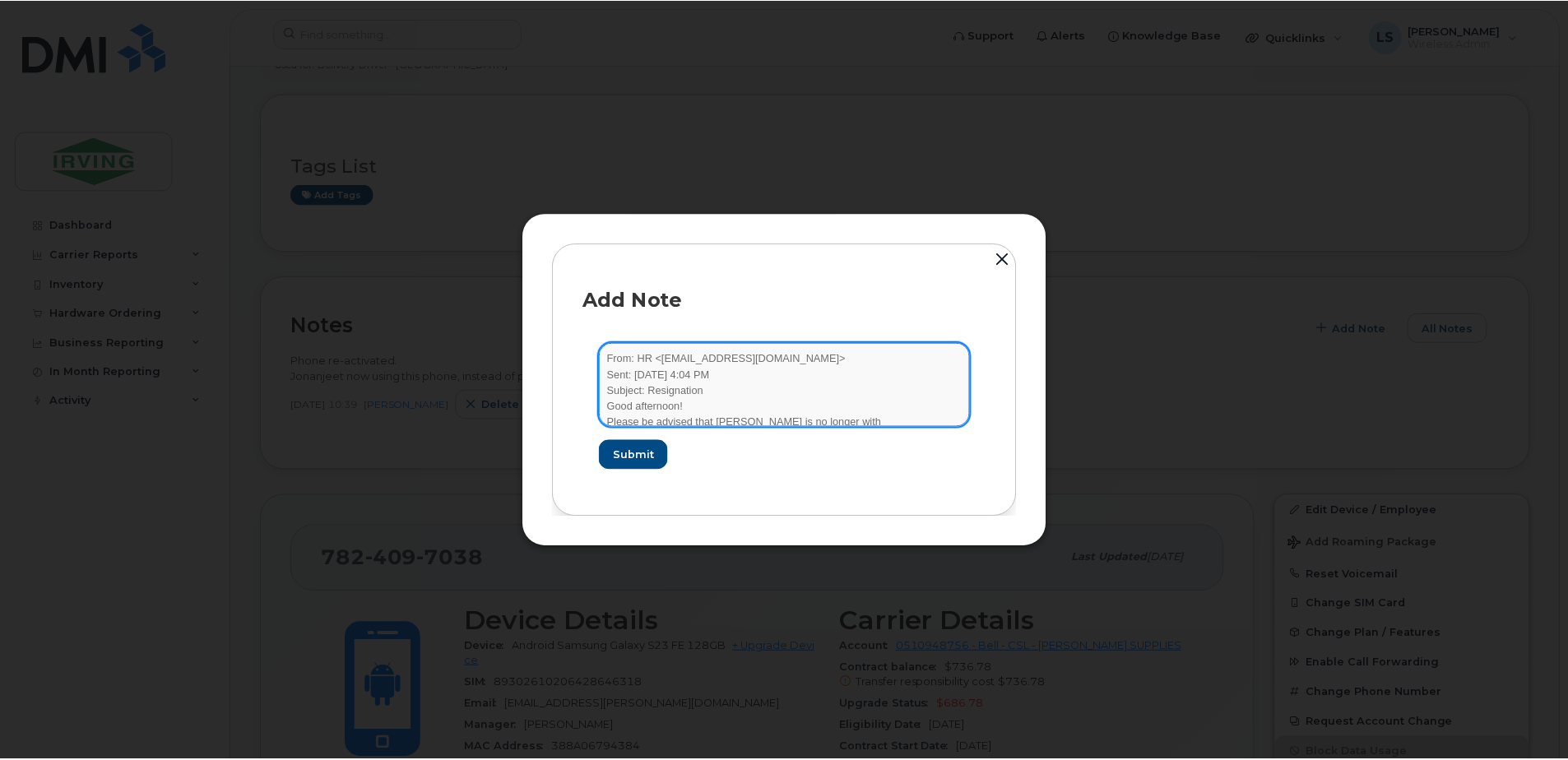
scroll to position [98, 0]
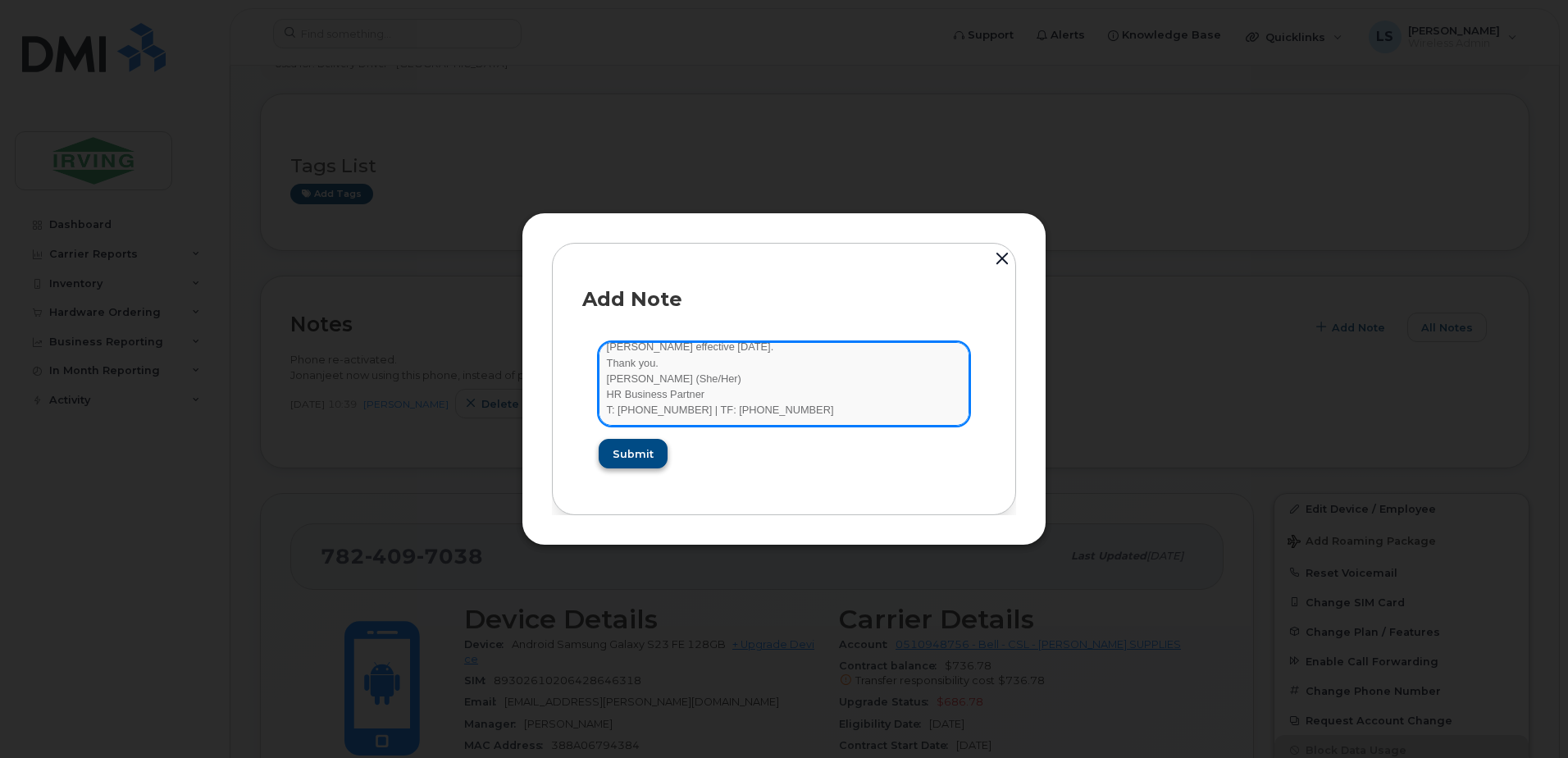
type textarea "From: HR <HR@Chandlersales.com> Sent: September 26, 2025 4:04 PM Subject: Resig…"
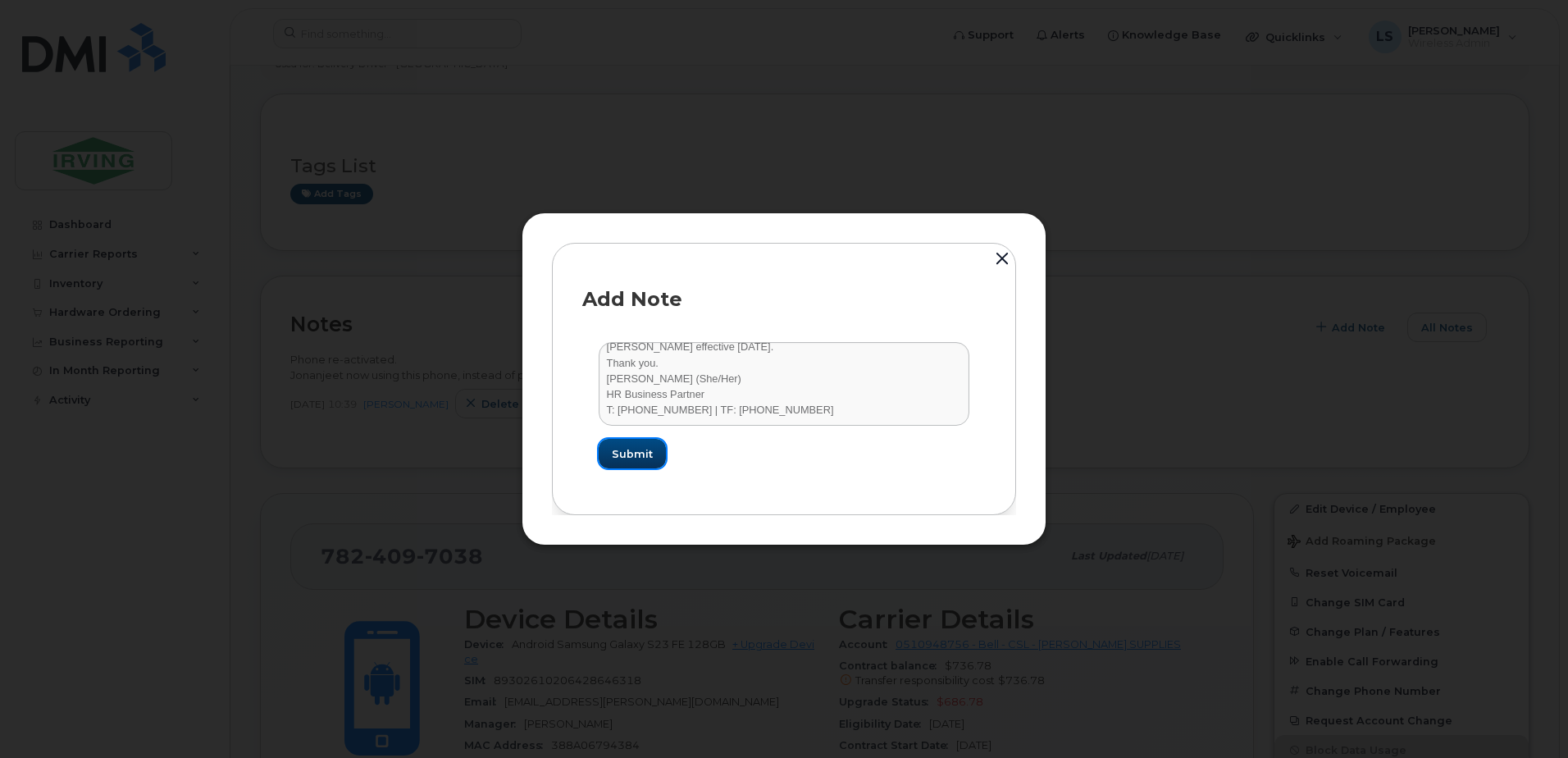
click at [644, 461] on span "Submit" at bounding box center [632, 454] width 41 height 15
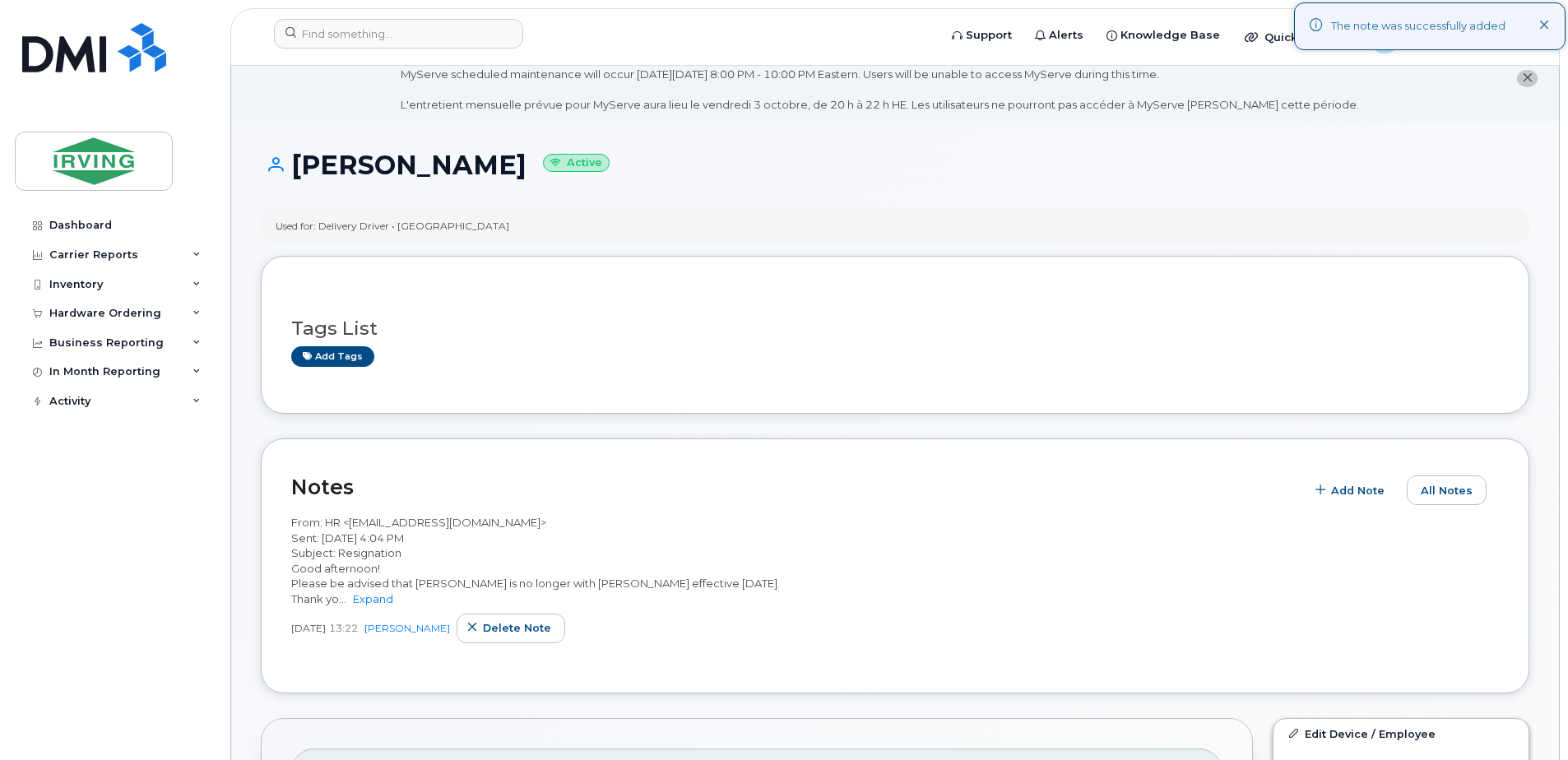
scroll to position [0, 0]
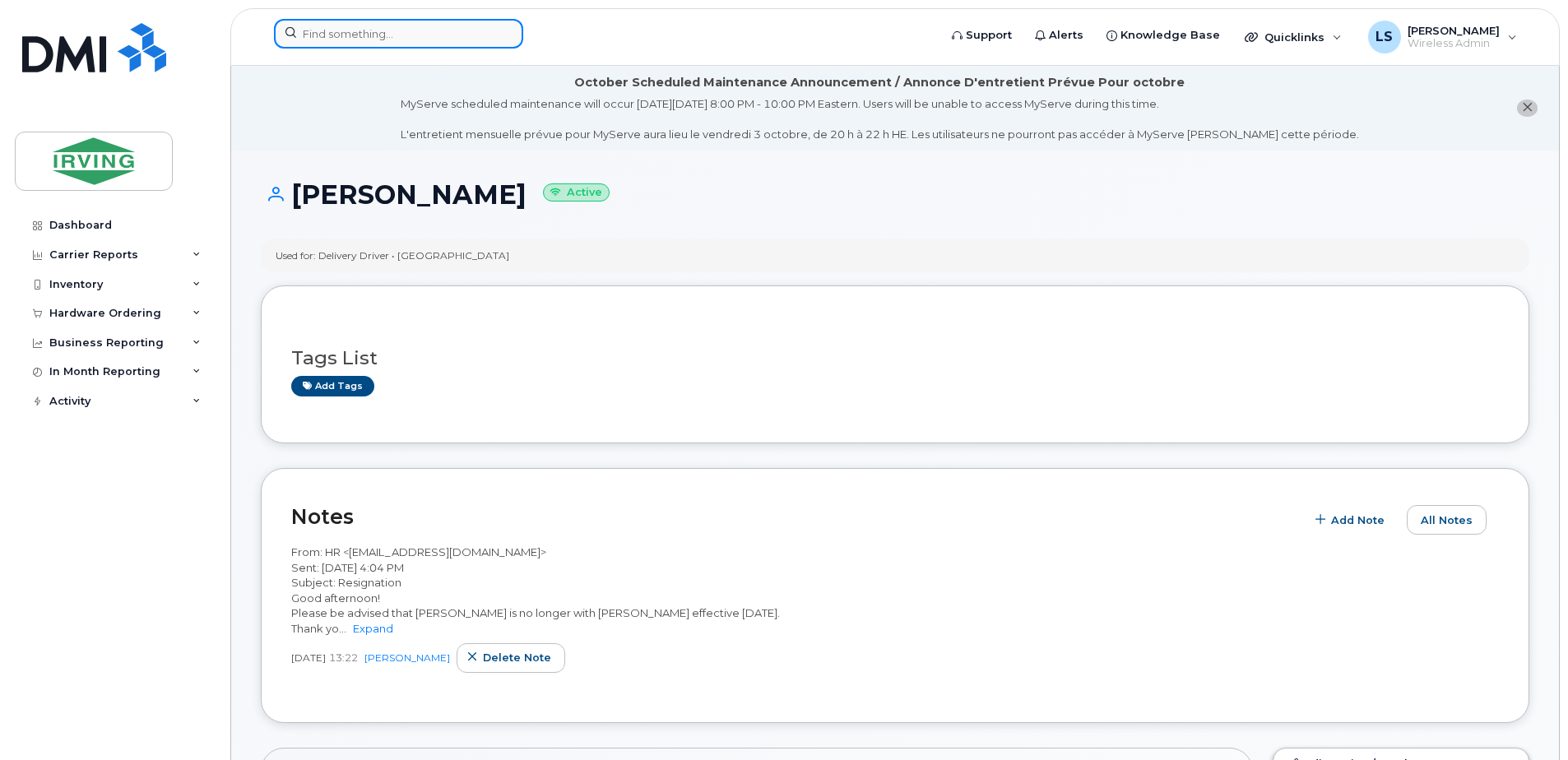
click at [440, 38] on input at bounding box center [399, 33] width 250 height 30
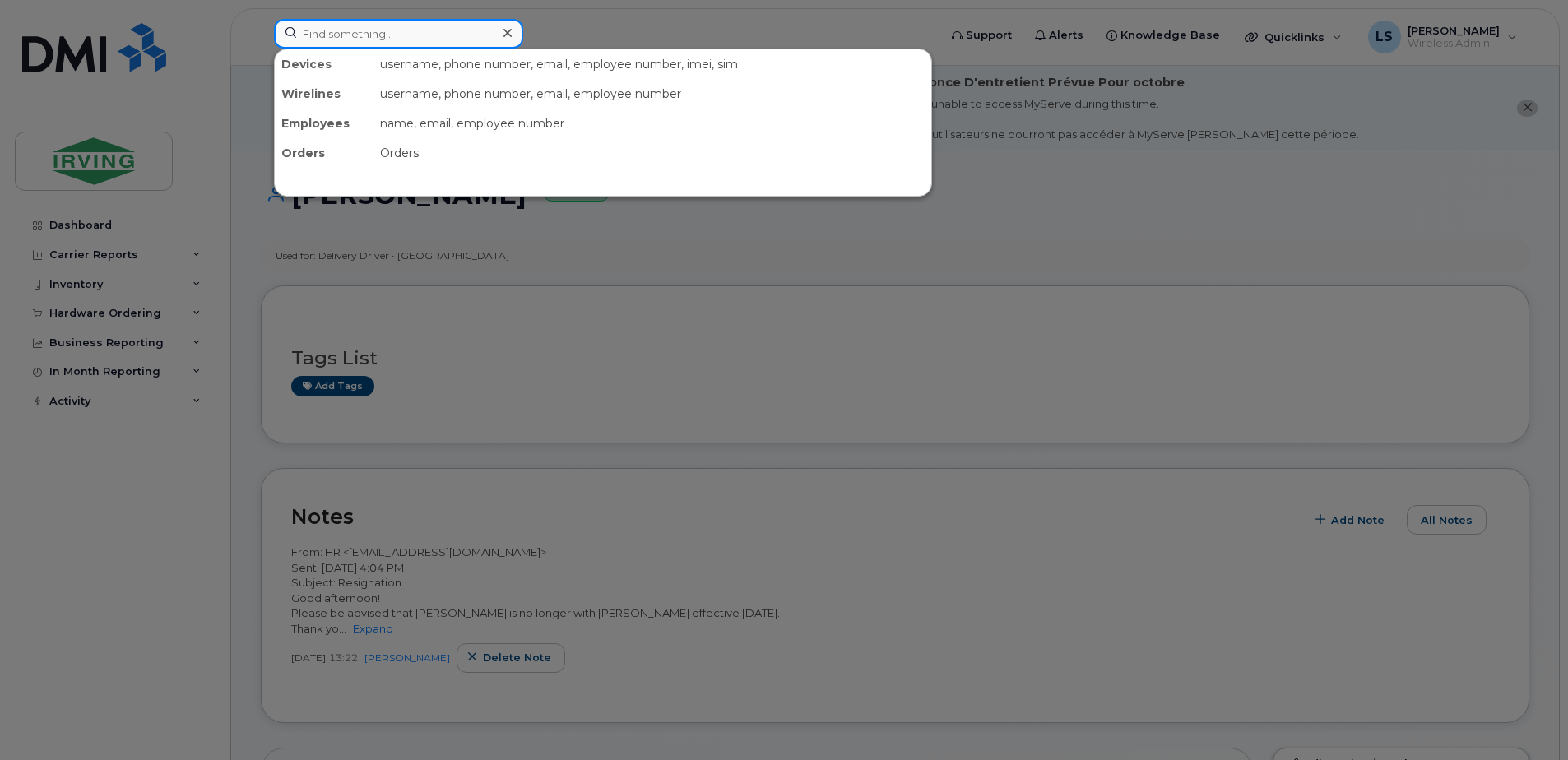
paste input "7826412961"
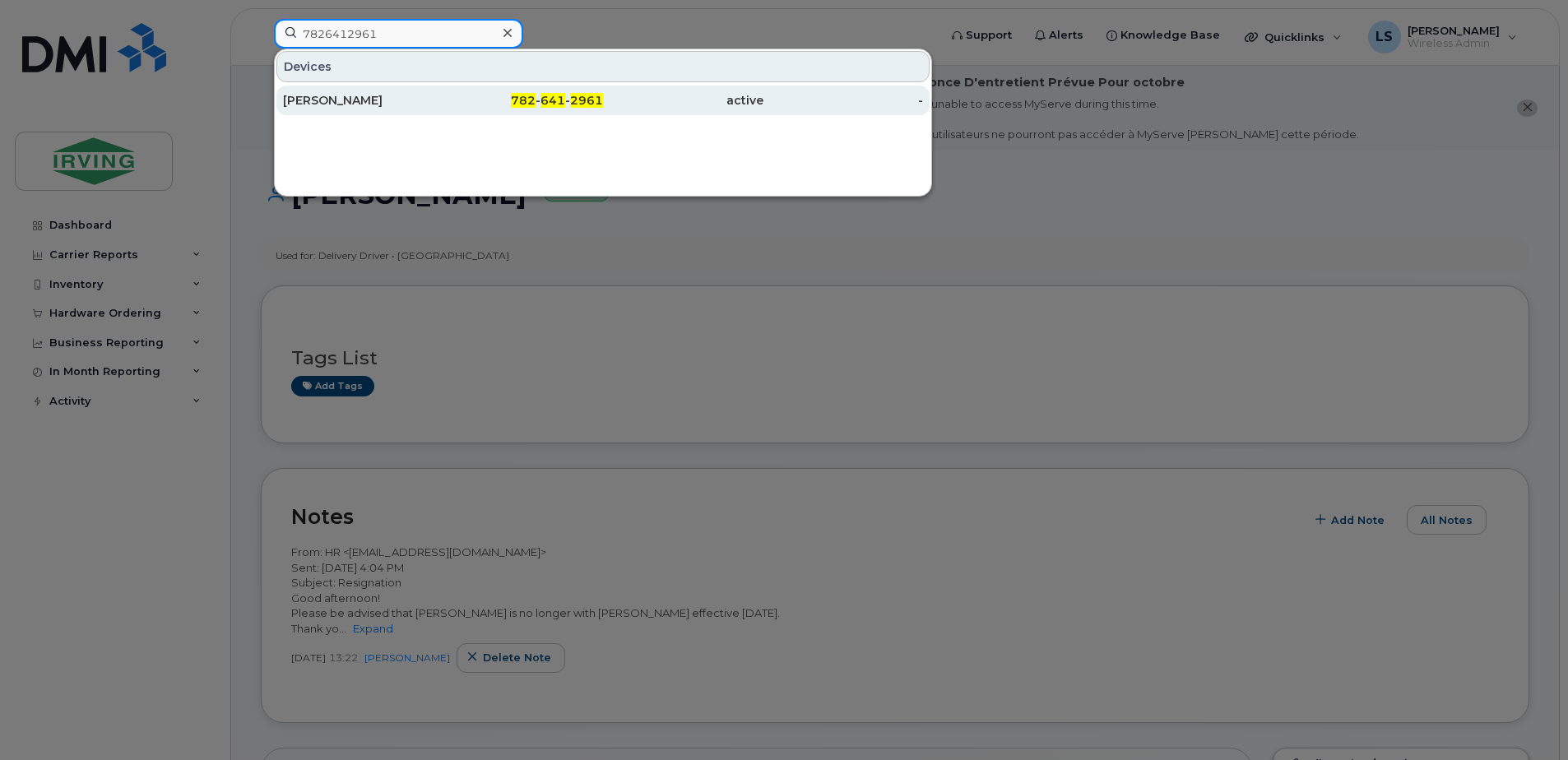
type input "7826412961"
click at [533, 97] on span "782" at bounding box center [523, 99] width 25 height 14
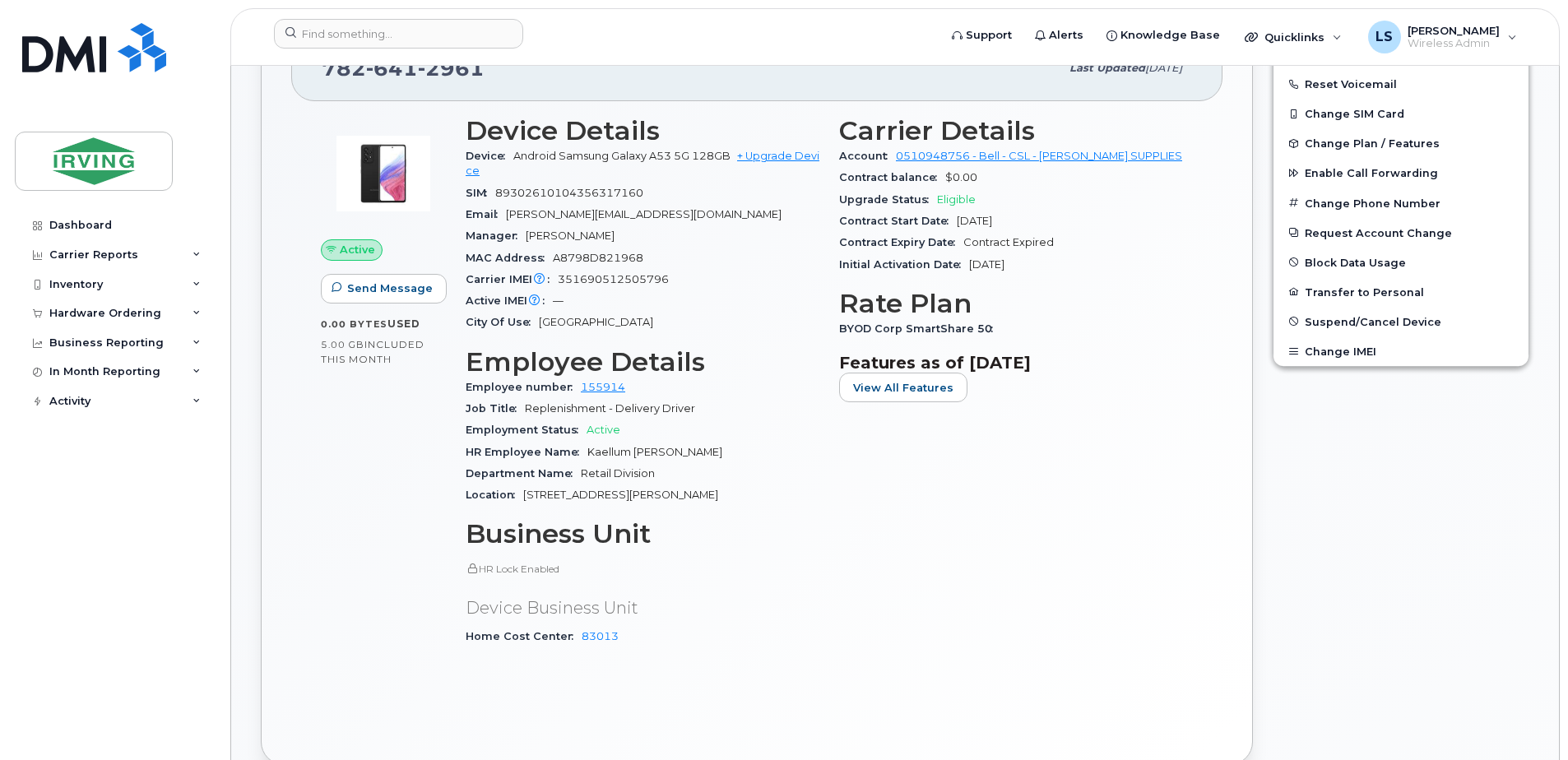
scroll to position [384, 0]
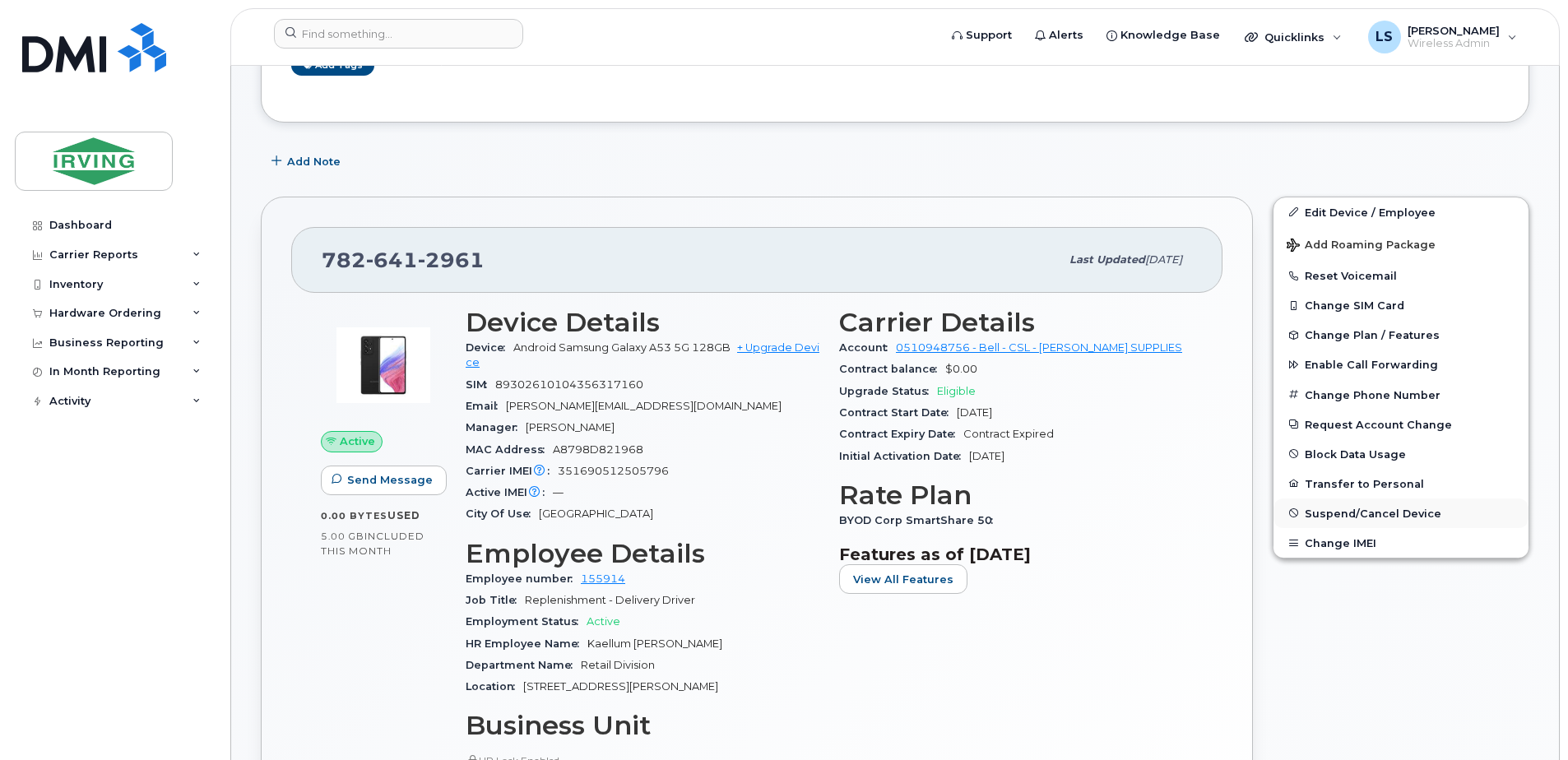
click at [1335, 510] on span "Suspend/Cancel Device" at bounding box center [1373, 513] width 137 height 13
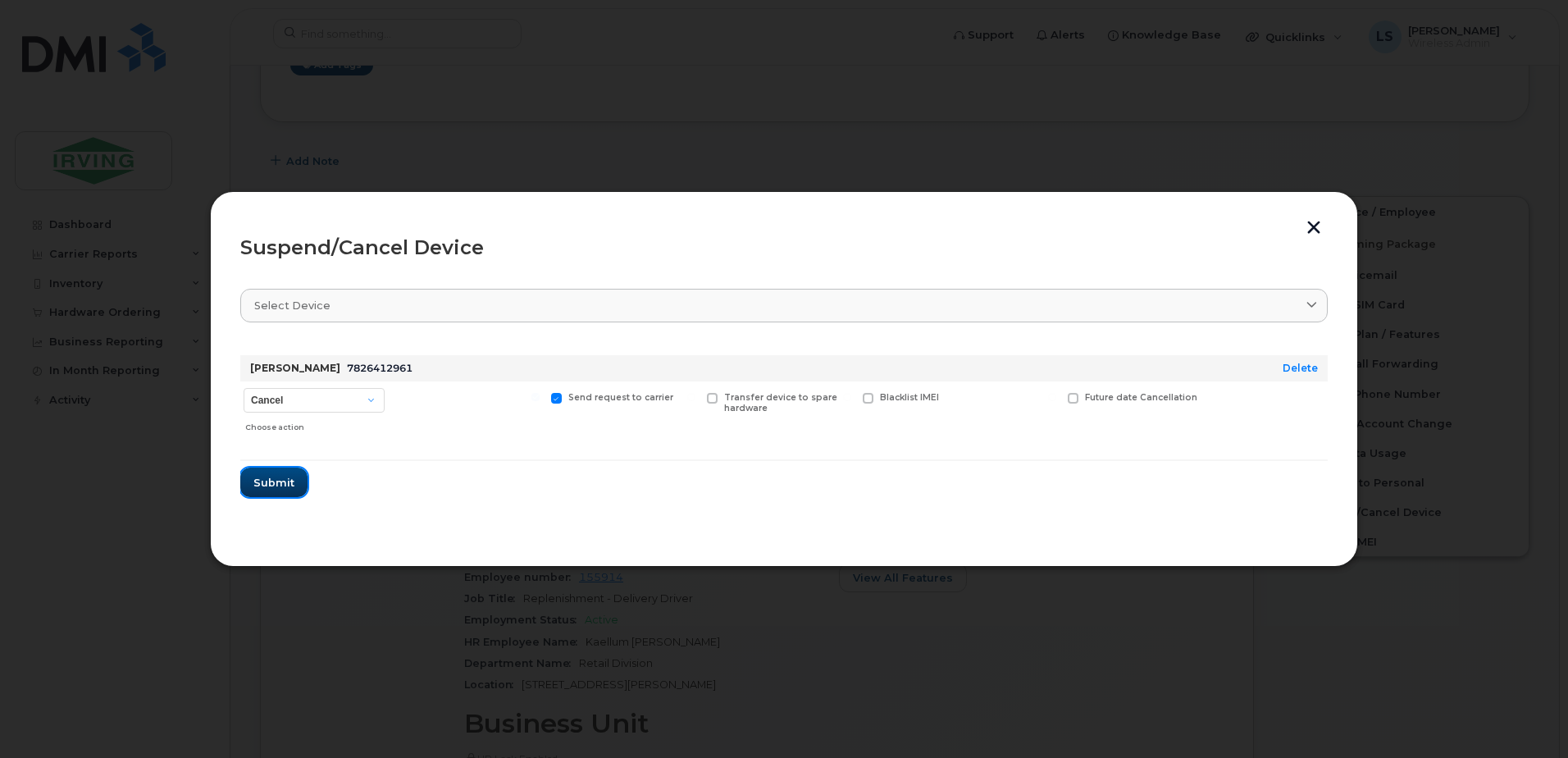
click at [273, 484] on span "Submit" at bounding box center [273, 483] width 41 height 15
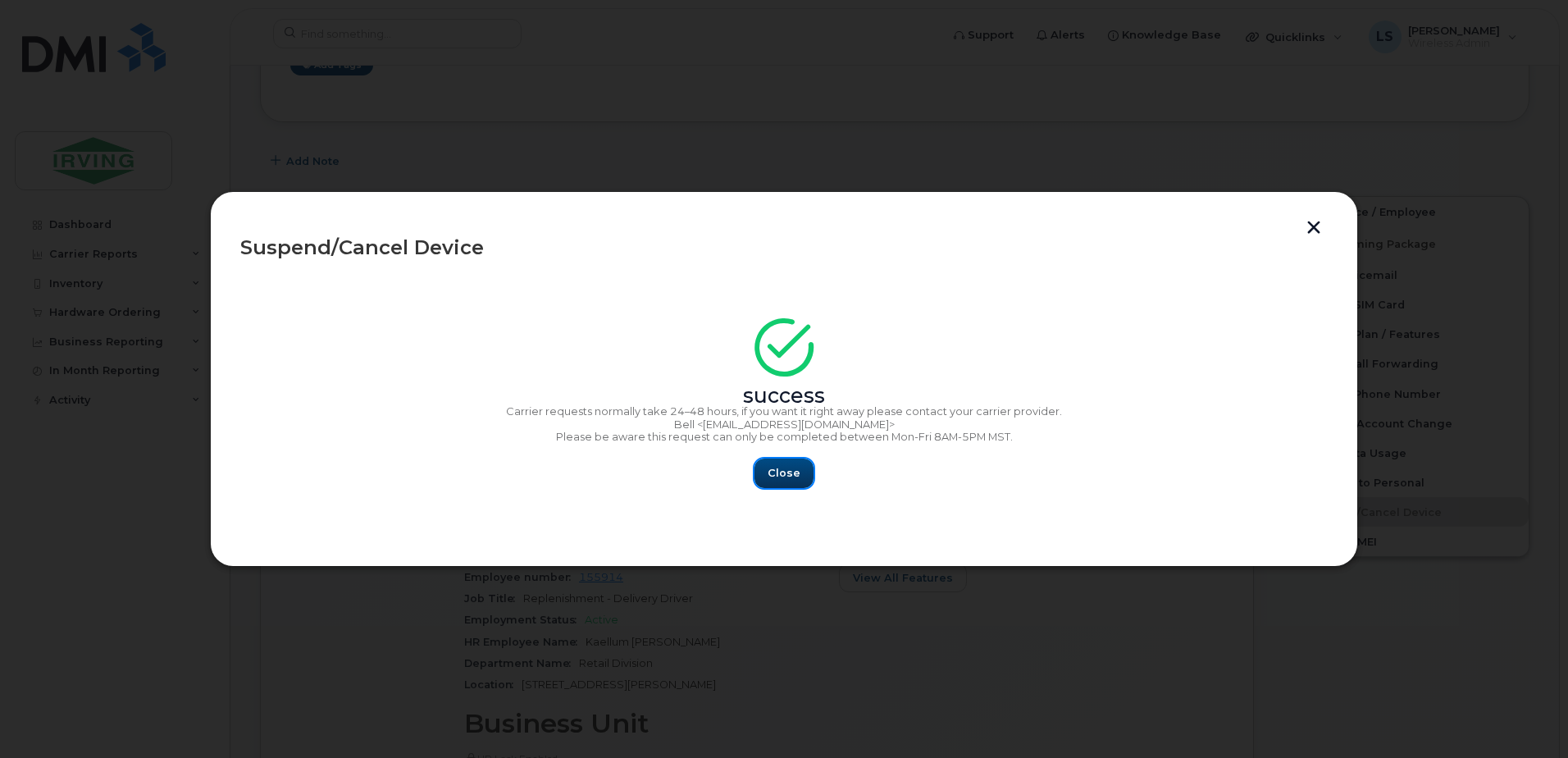
click at [783, 472] on span "Close" at bounding box center [784, 473] width 33 height 15
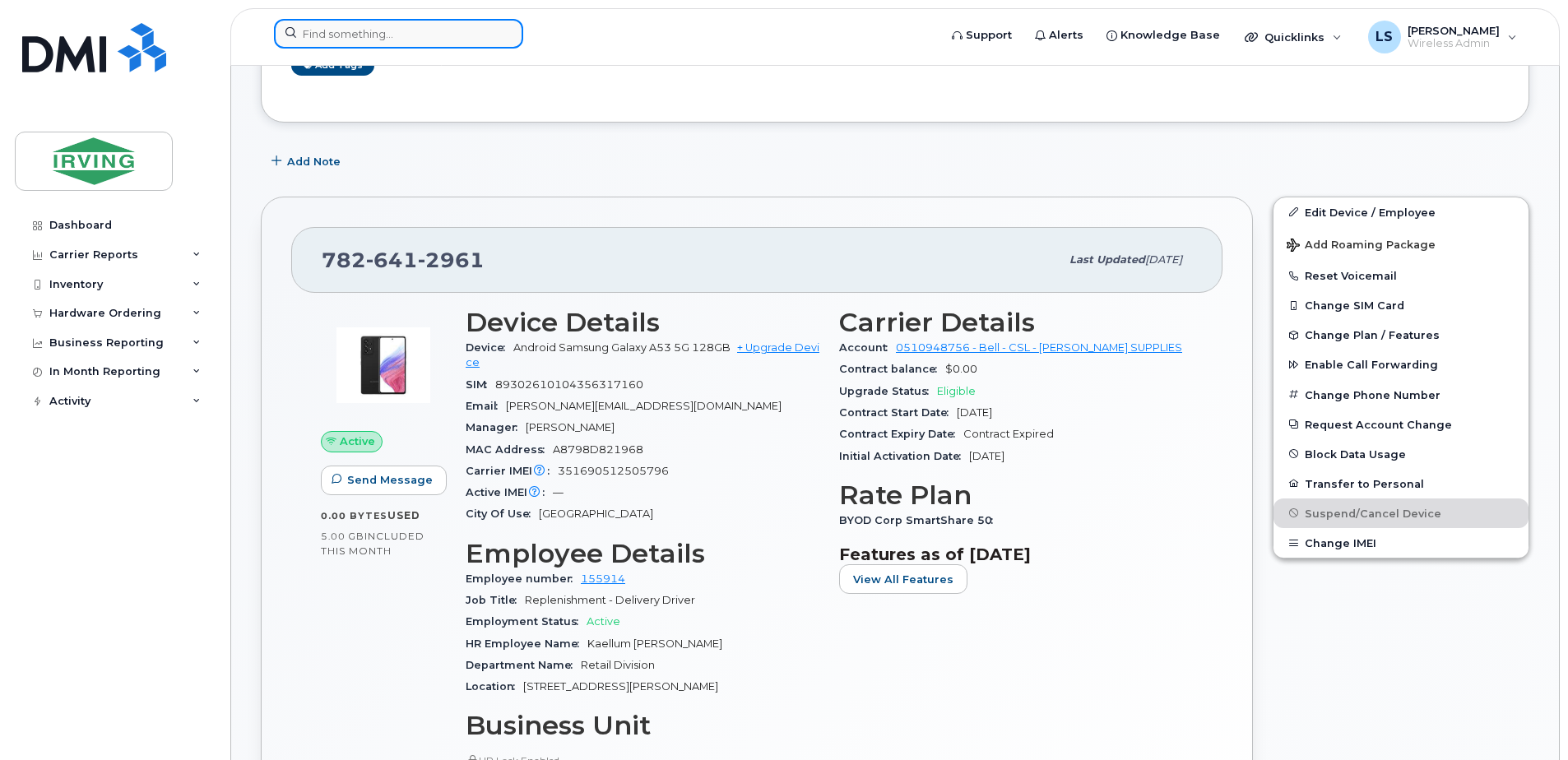
click at [441, 42] on input at bounding box center [399, 33] width 250 height 30
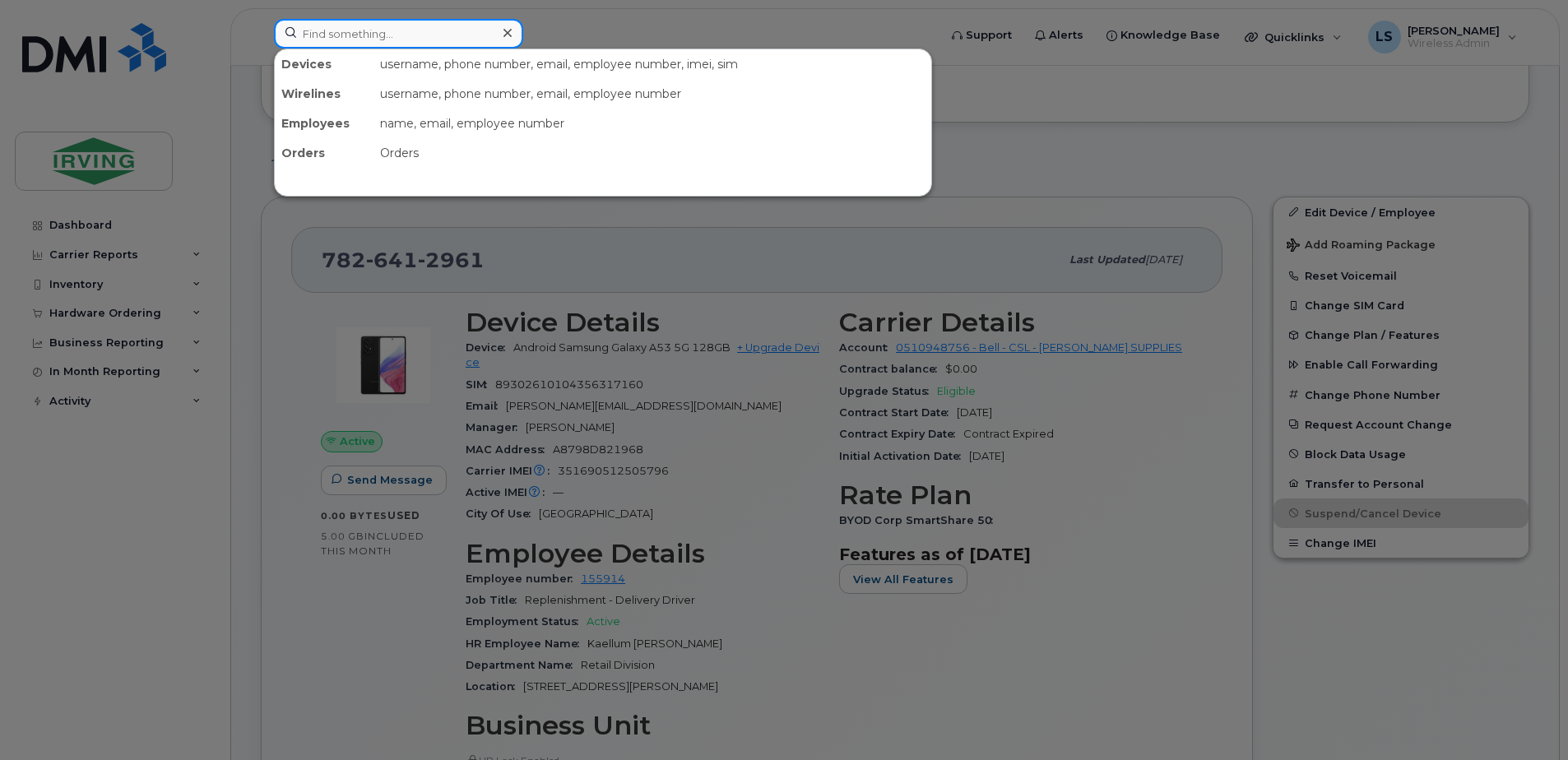
paste input "7826401240"
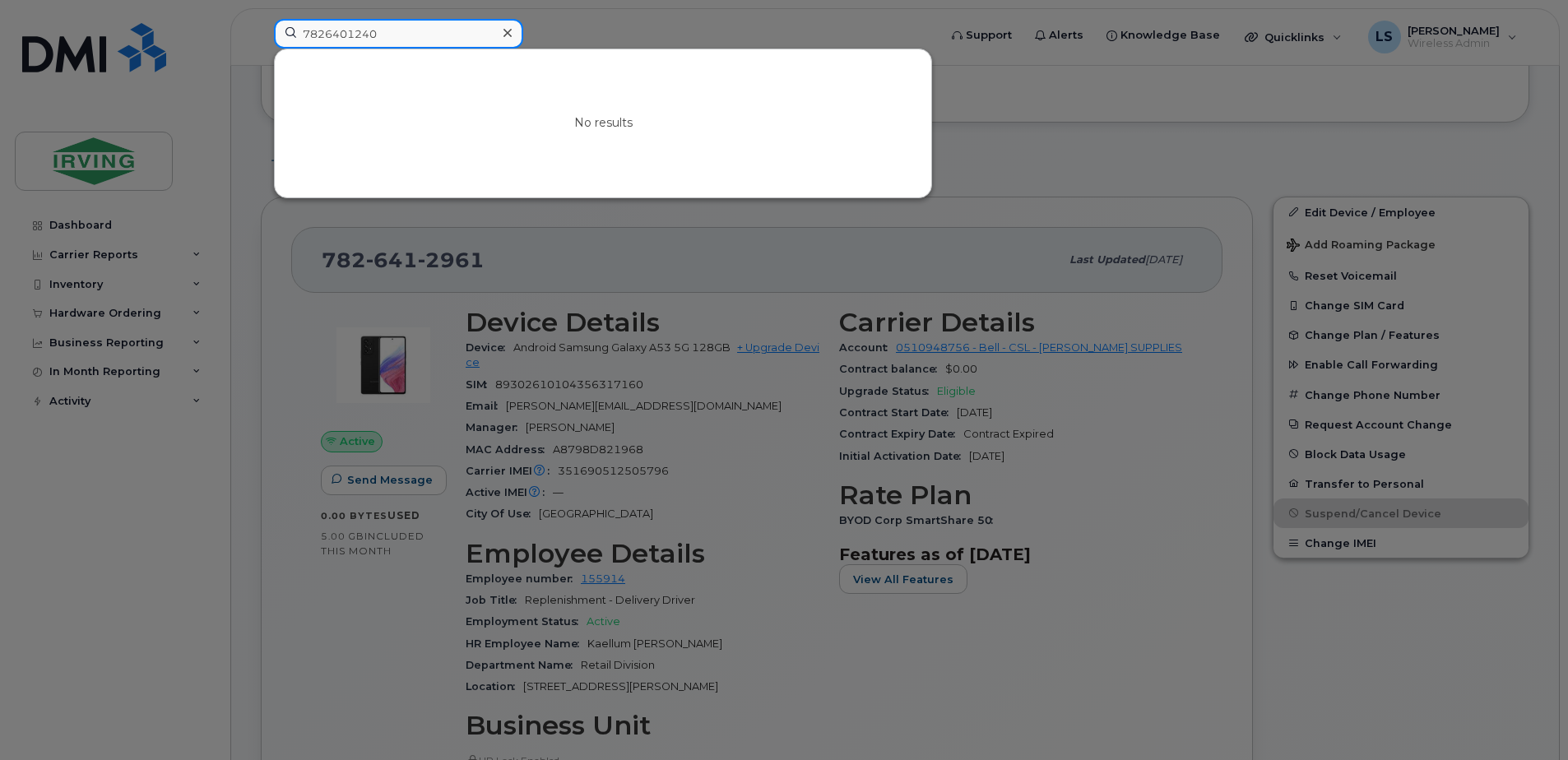
click at [413, 31] on input "7826401240" at bounding box center [399, 33] width 250 height 30
paste input "4467647"
drag, startPoint x: 763, startPoint y: 654, endPoint x: 752, endPoint y: 661, distance: 13.0
click at [752, 661] on div at bounding box center [784, 380] width 1568 height 760
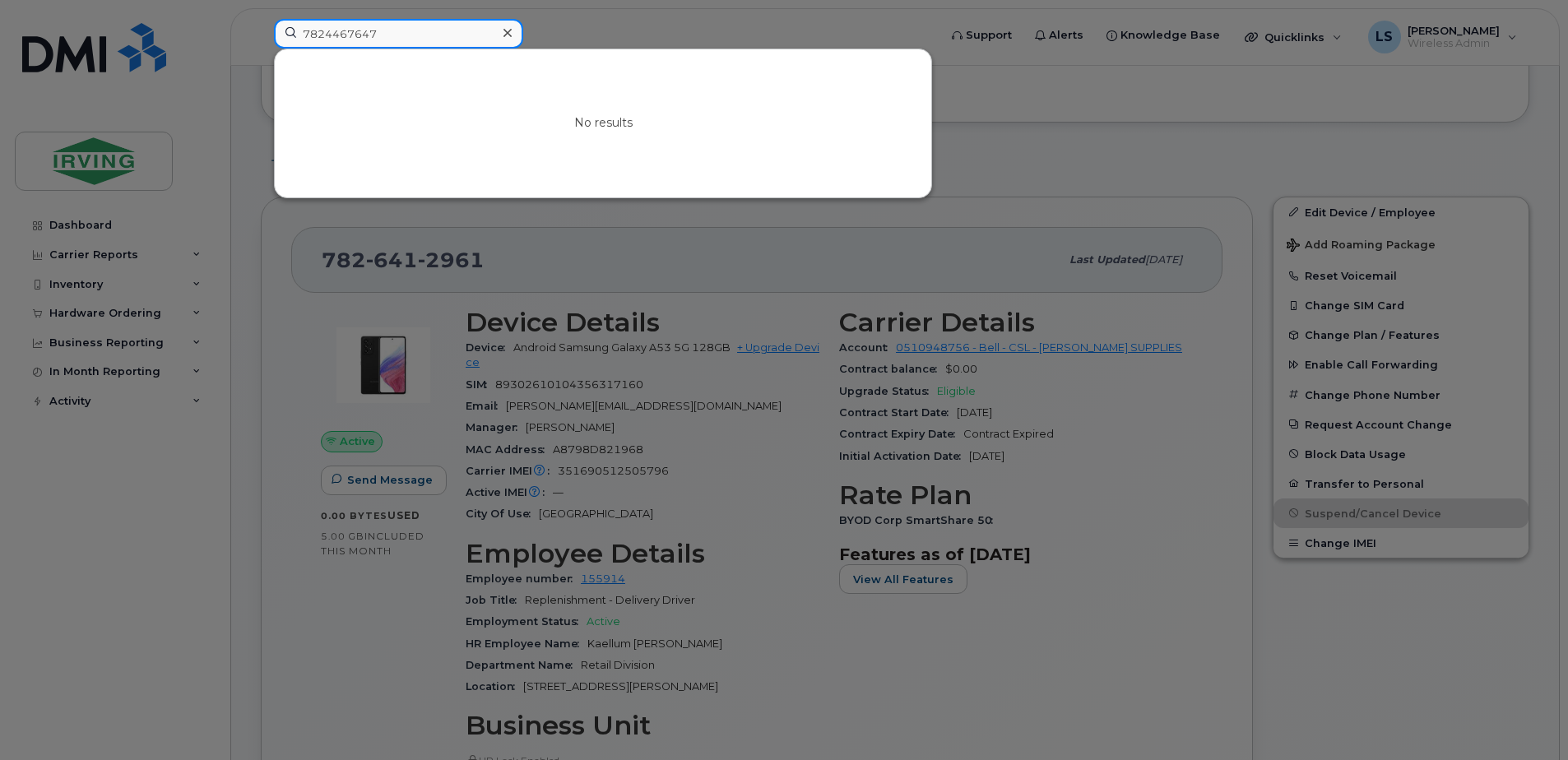
drag, startPoint x: 395, startPoint y: 40, endPoint x: 256, endPoint y: 44, distance: 139.1
click at [261, 44] on div "7824467647 No results" at bounding box center [600, 37] width 679 height 37
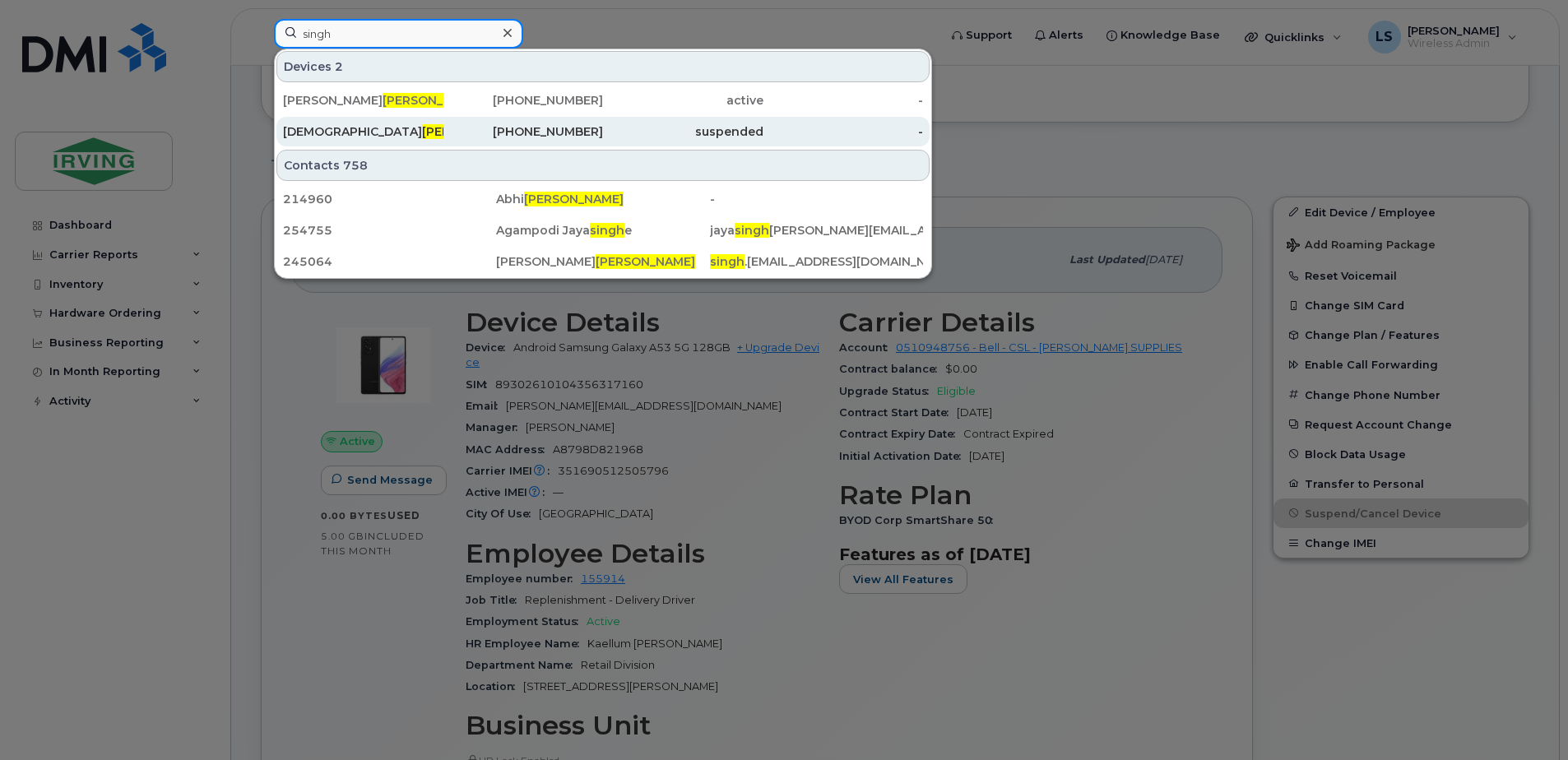
type input "singh"
click at [524, 127] on div "782-409-7038" at bounding box center [523, 131] width 160 height 16
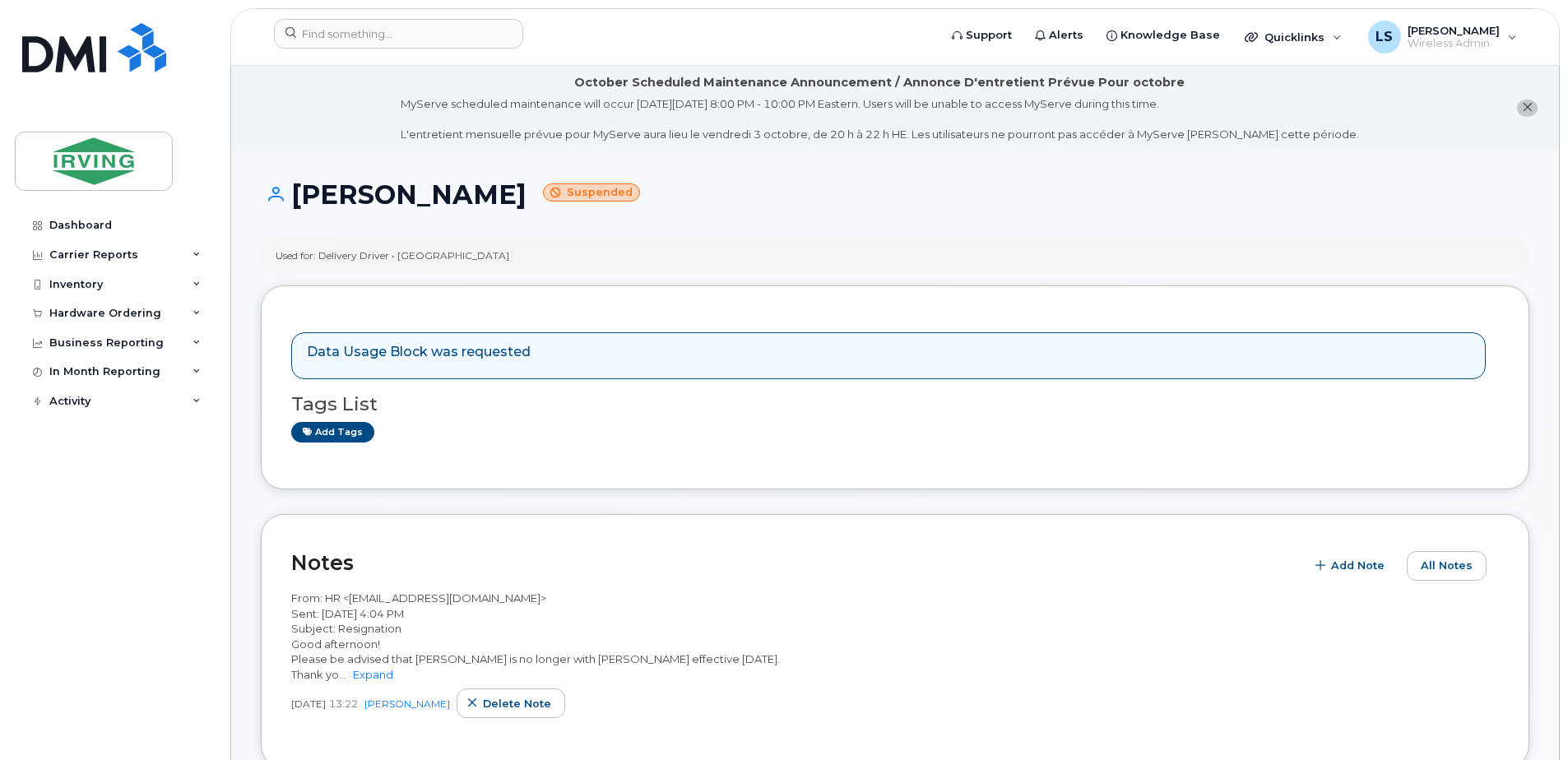
click at [1523, 104] on icon "close notification" at bounding box center [1526, 107] width 11 height 11
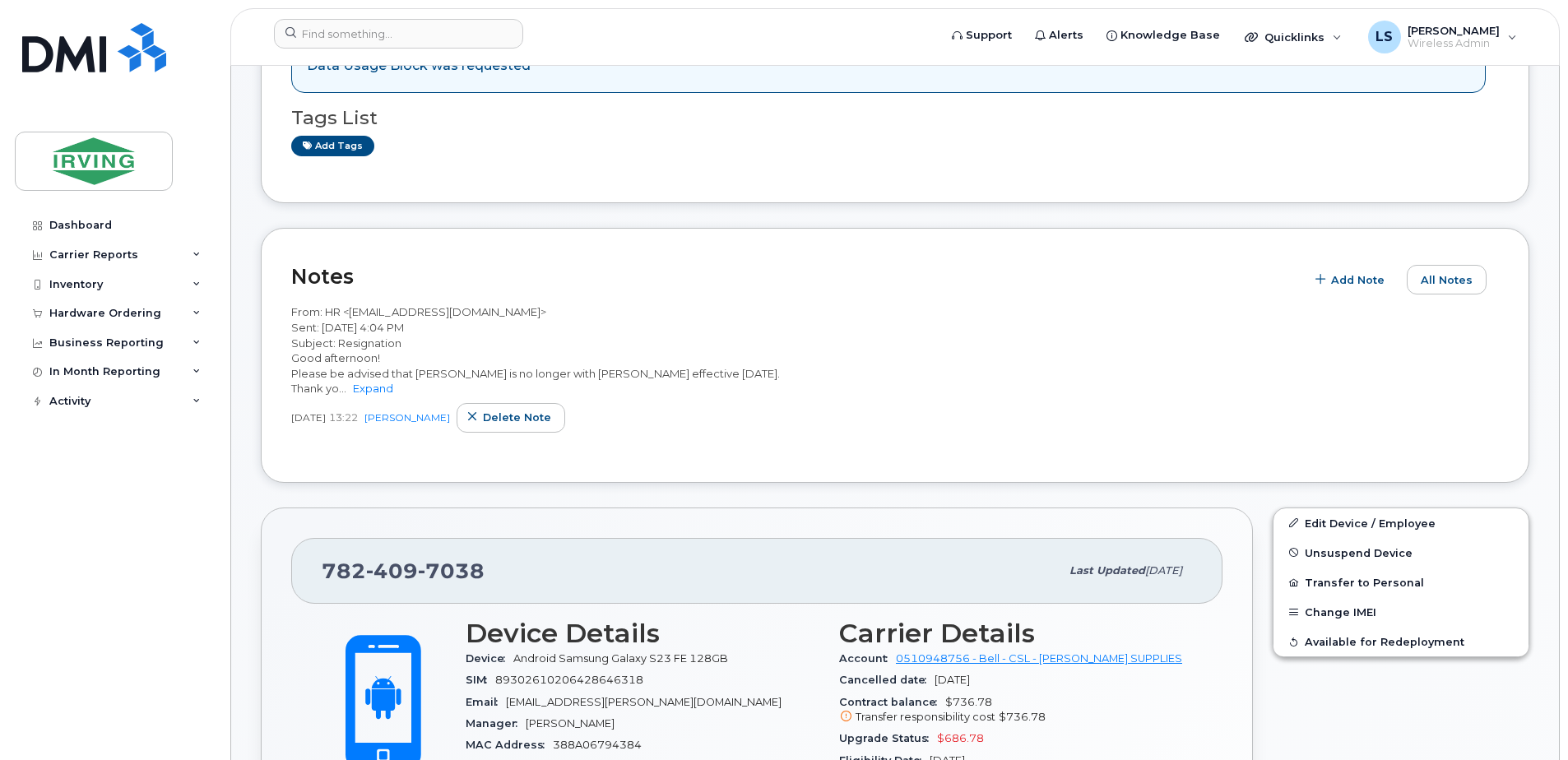
scroll to position [576, 0]
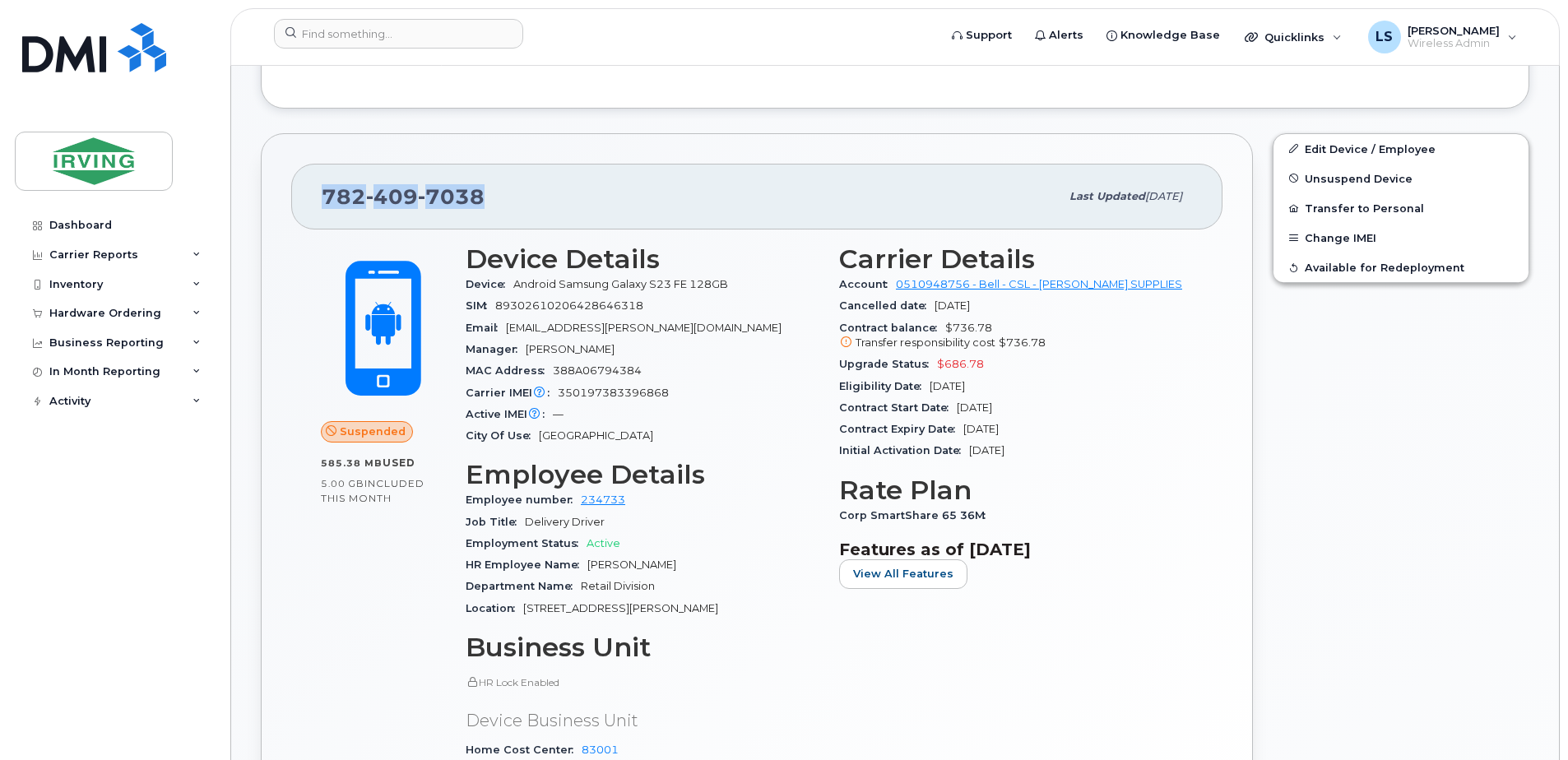
drag, startPoint x: 507, startPoint y: 198, endPoint x: 256, endPoint y: 219, distance: 251.9
click at [256, 219] on div "[PHONE_NUMBER] Last updated [DATE] Suspended 585.38 MB  used 5.00 GB  included …" at bounding box center [756, 505] width 1012 height 765
copy span "[PHONE_NUMBER]"
